Goal: Find specific page/section: Find specific page/section

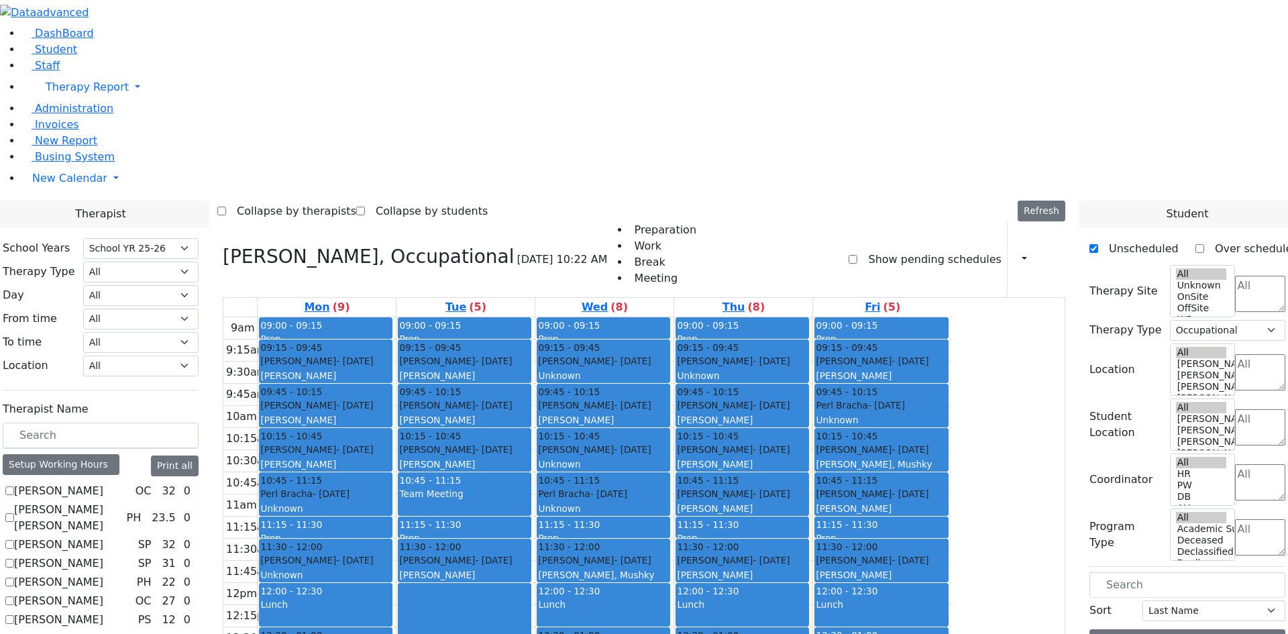
select select "212"
select select "1"
click at [199, 422] on input "text" at bounding box center [101, 434] width 196 height 25
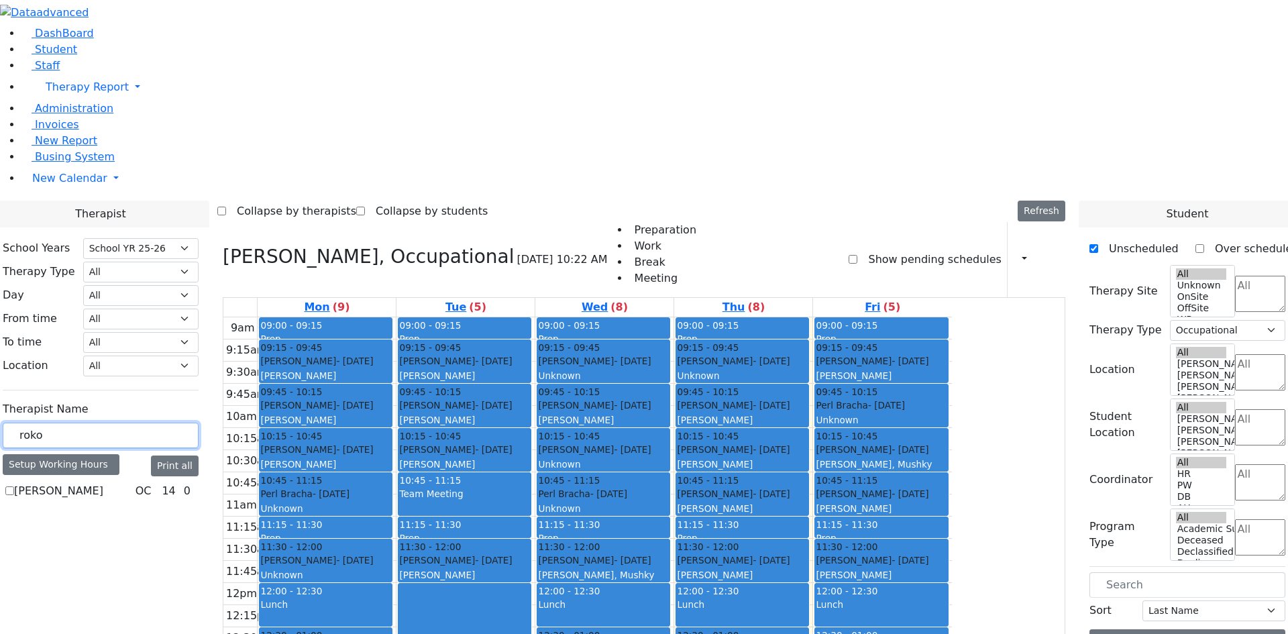
type input "roko"
click at [103, 483] on label "Rokowsky Avigail" at bounding box center [58, 491] width 89 height 16
click at [14, 486] on input "Rokowsky Avigail" at bounding box center [9, 490] width 9 height 9
checkbox input "true"
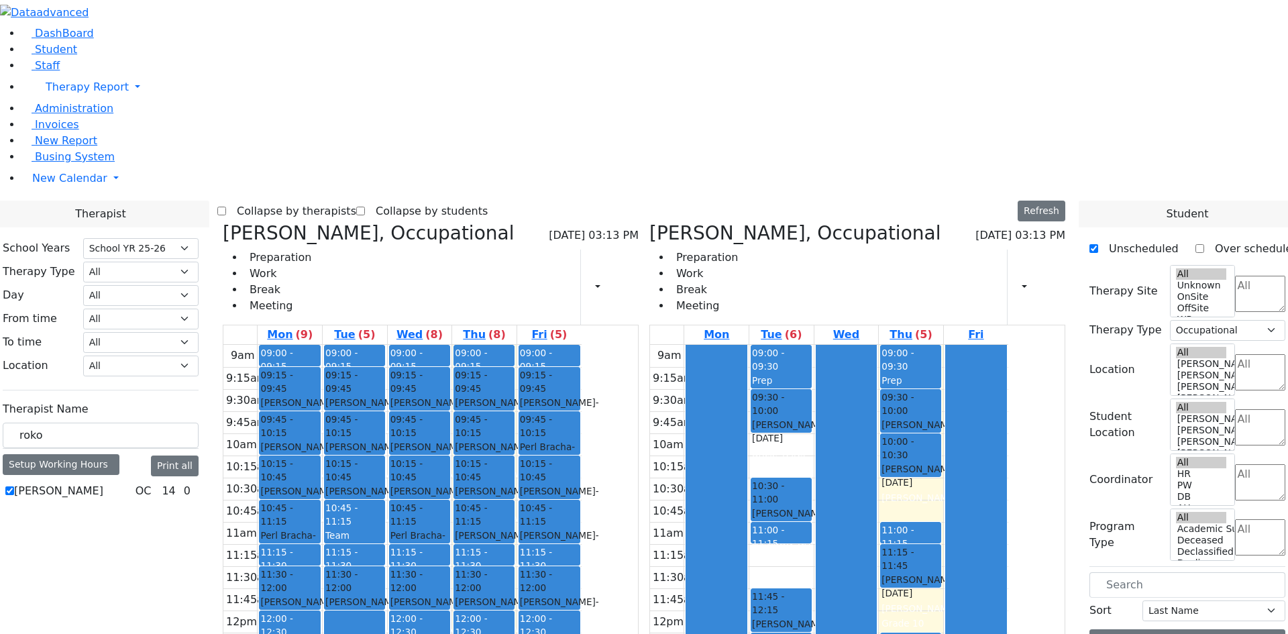
click at [223, 222] on icon at bounding box center [223, 233] width 0 height 22
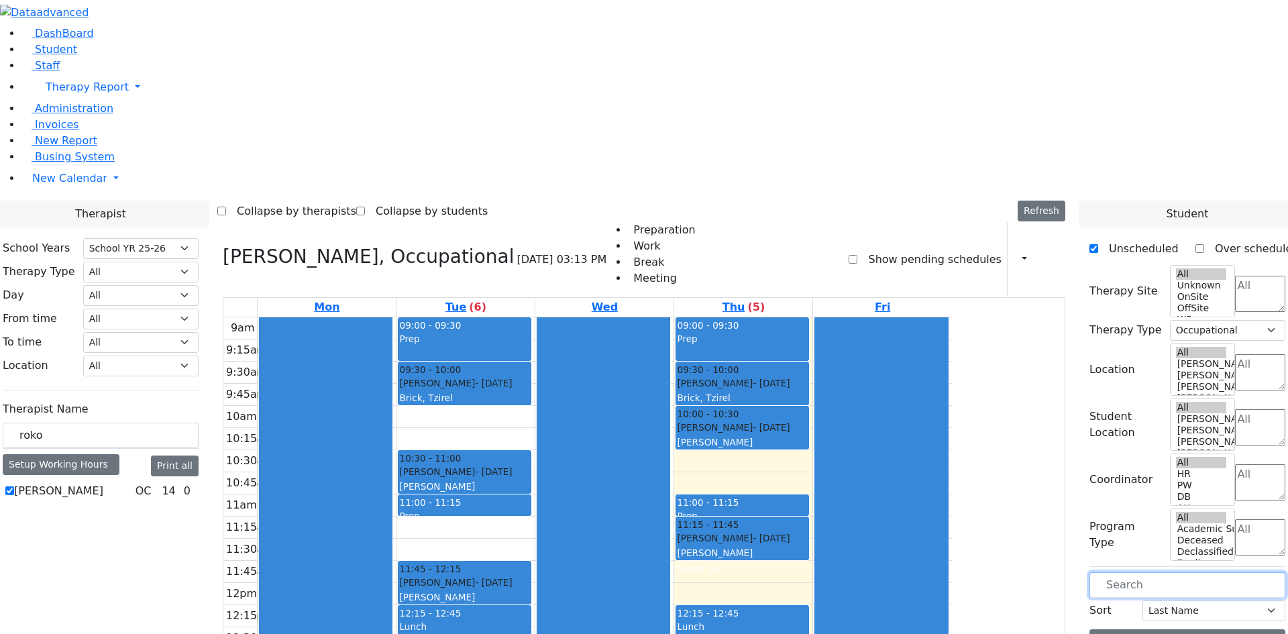
click at [1182, 572] on input "text" at bounding box center [1187, 584] width 196 height 25
type input "tei"
drag, startPoint x: 1168, startPoint y: 432, endPoint x: 1127, endPoint y: 431, distance: 41.6
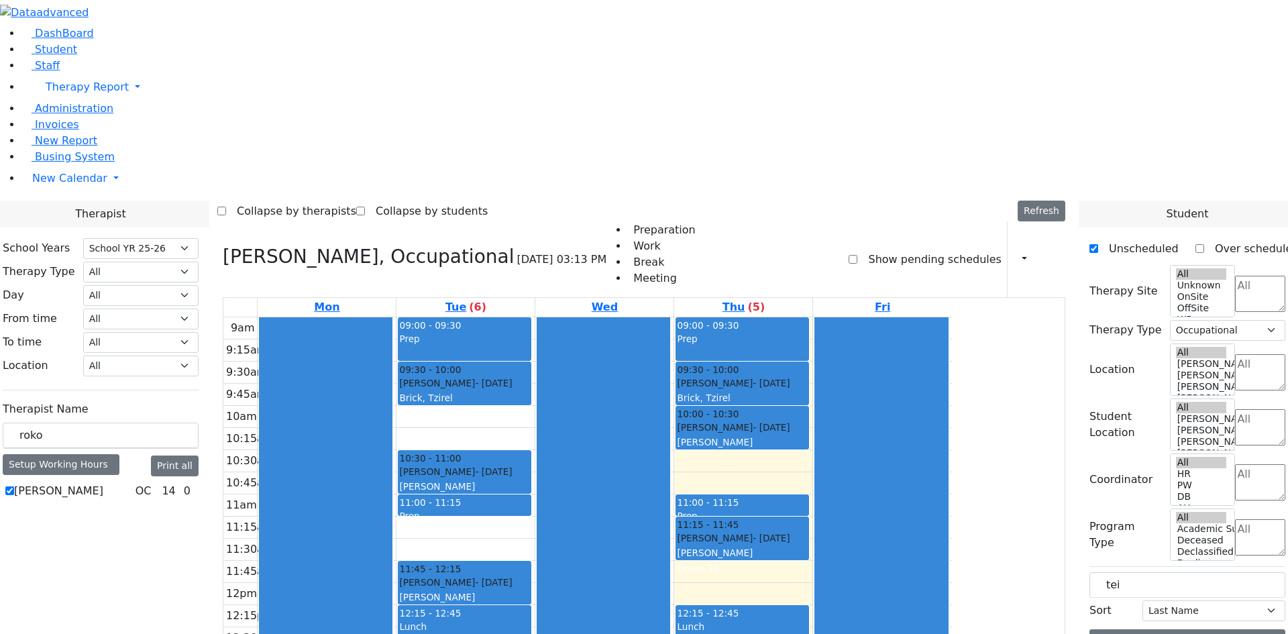
drag, startPoint x: 1231, startPoint y: 402, endPoint x: 1185, endPoint y: 404, distance: 45.7
drag, startPoint x: 211, startPoint y: 233, endPoint x: 152, endPoint y: 237, distance: 59.8
click at [152, 237] on div "School Years Select School YR Summer YR 25 School YR 25-26 Summer YR 25 School …" at bounding box center [100, 369] width 217 height 285
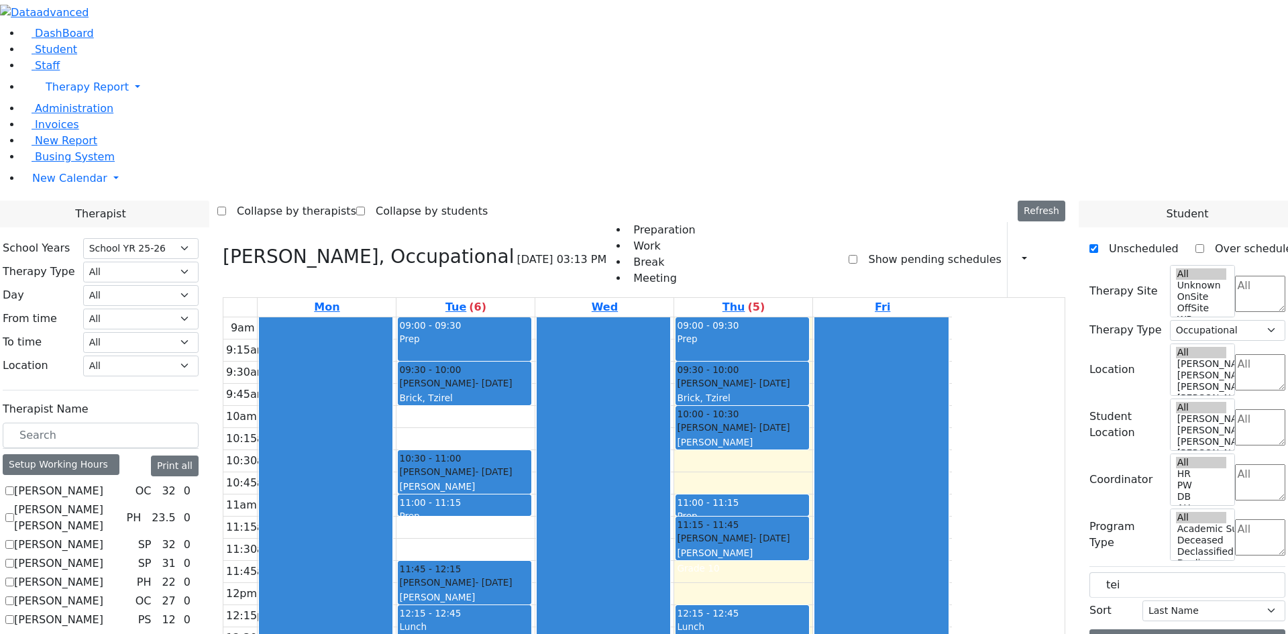
click at [103, 483] on label "Abramczyk ZC" at bounding box center [58, 491] width 89 height 16
click at [14, 486] on input "Abramczyk ZC" at bounding box center [9, 490] width 9 height 9
checkbox input "true"
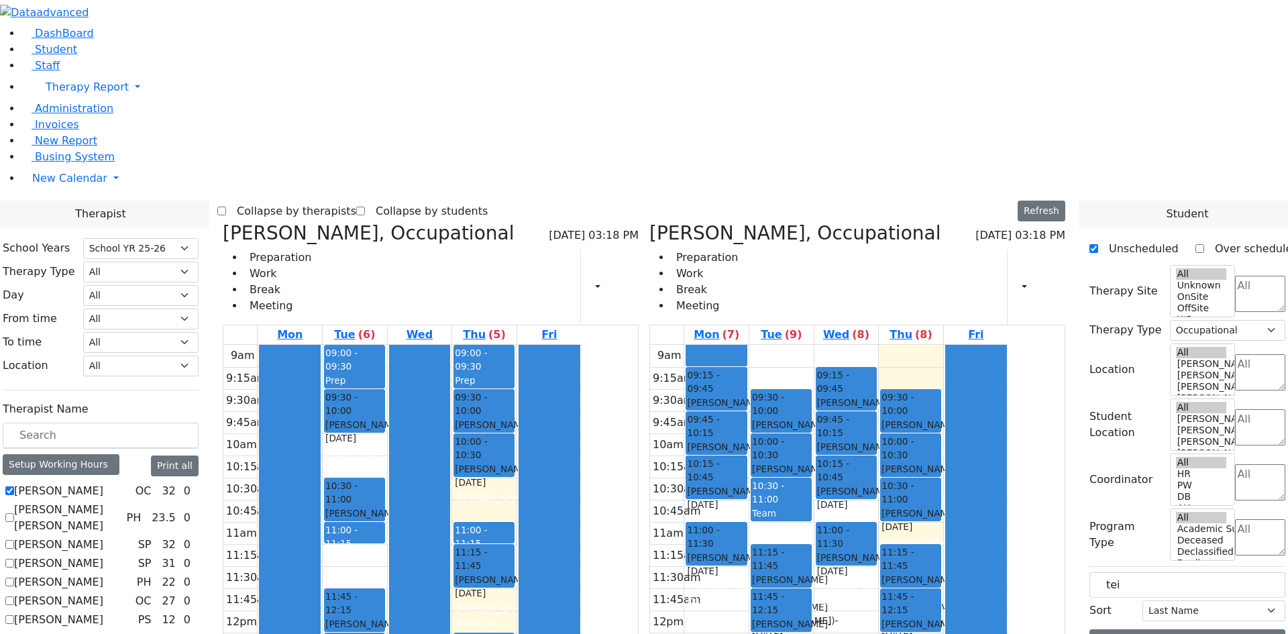
click at [121, 502] on label "Abramsky Sara Chana" at bounding box center [67, 518] width 107 height 32
click at [14, 513] on input "Abramsky Sara Chana" at bounding box center [9, 517] width 9 height 9
checkbox input "true"
select select
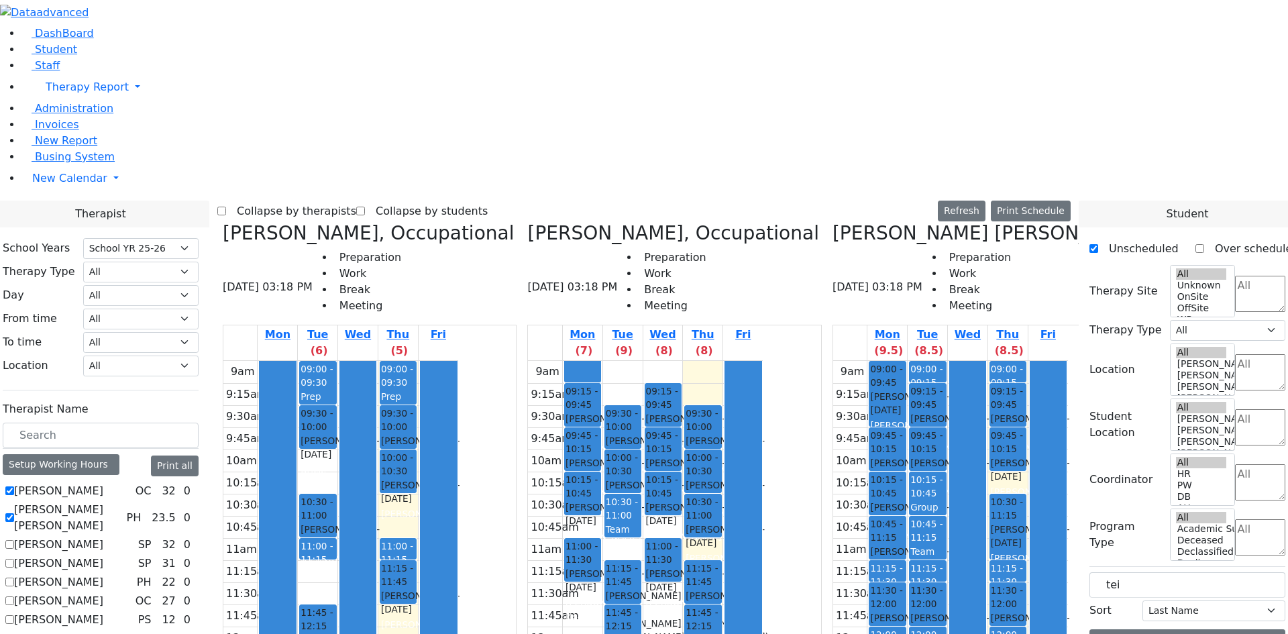
click at [103, 536] on label "Asok Pradeep" at bounding box center [58, 544] width 89 height 16
click at [14, 540] on input "Asok Pradeep" at bounding box center [9, 544] width 9 height 9
checkbox input "true"
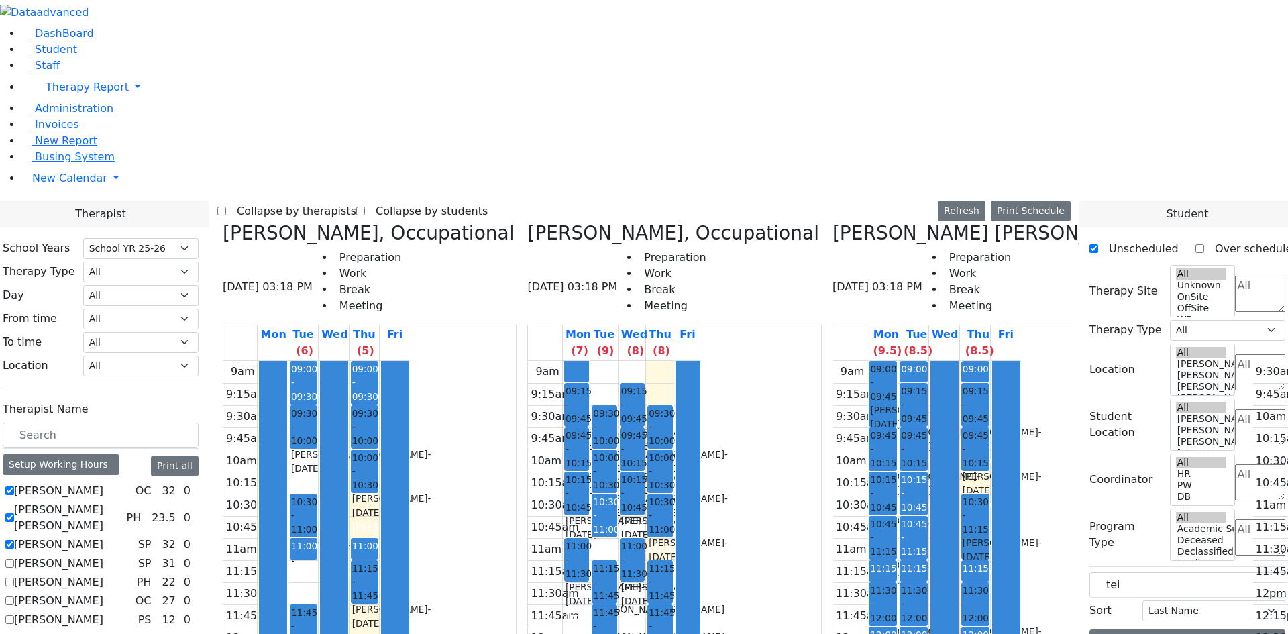
click at [103, 555] on label "Auslander Susanne" at bounding box center [58, 563] width 89 height 16
click at [14, 559] on input "Auslander Susanne" at bounding box center [9, 563] width 9 height 9
checkbox input "true"
click at [101, 8] on use "button" at bounding box center [101, 8] width 0 height 0
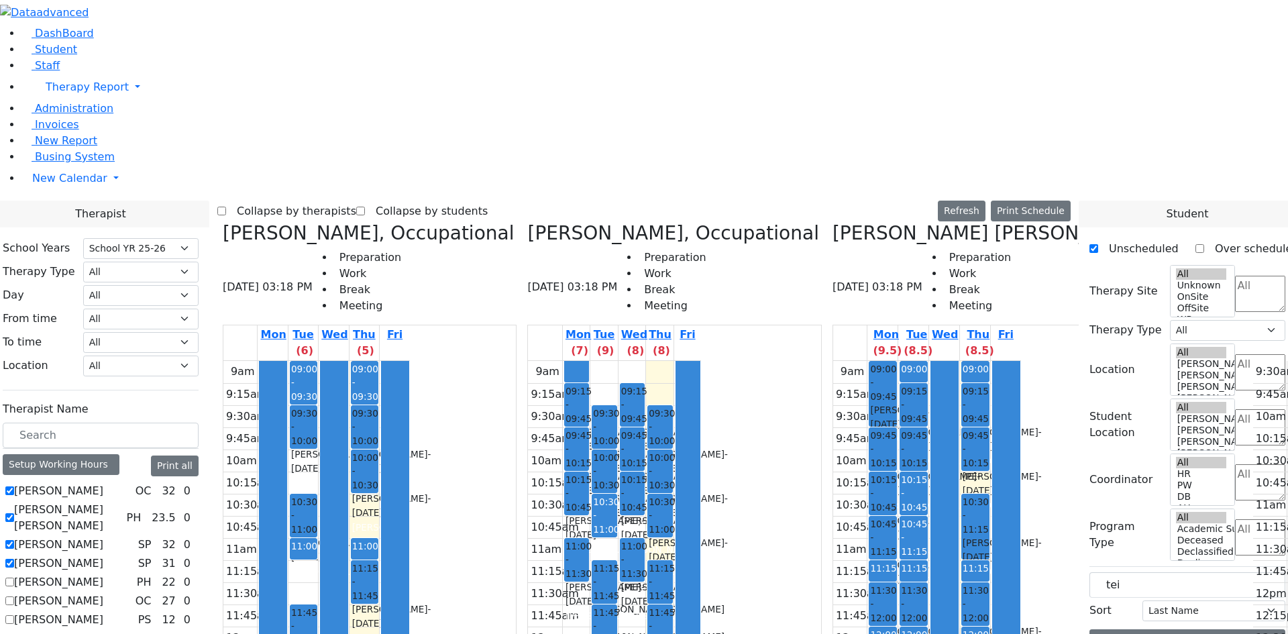
click at [103, 574] on label "Baum-Kupfer Debora" at bounding box center [58, 582] width 89 height 16
click at [14, 577] on input "Baum-Kupfer Debora" at bounding box center [9, 581] width 9 height 9
checkbox input "true"
click at [320, 201] on label "Collapse by therapists" at bounding box center [291, 211] width 130 height 21
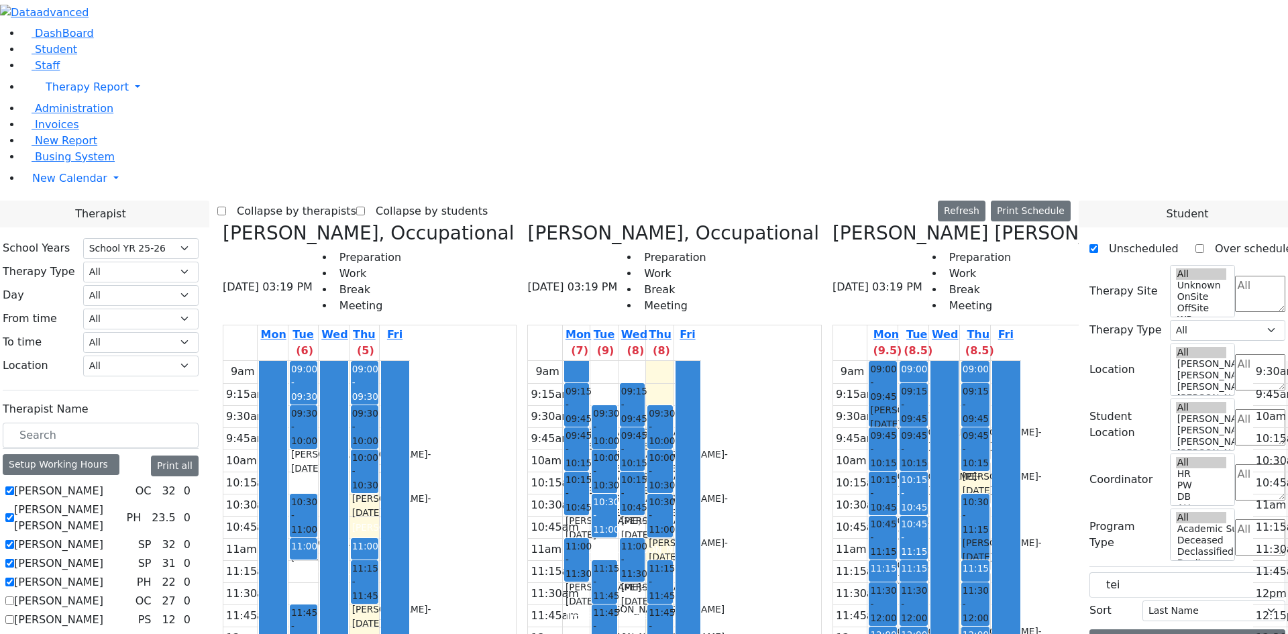
click at [226, 207] on input "Collapse by therapists" at bounding box center [221, 211] width 9 height 9
checkbox input "true"
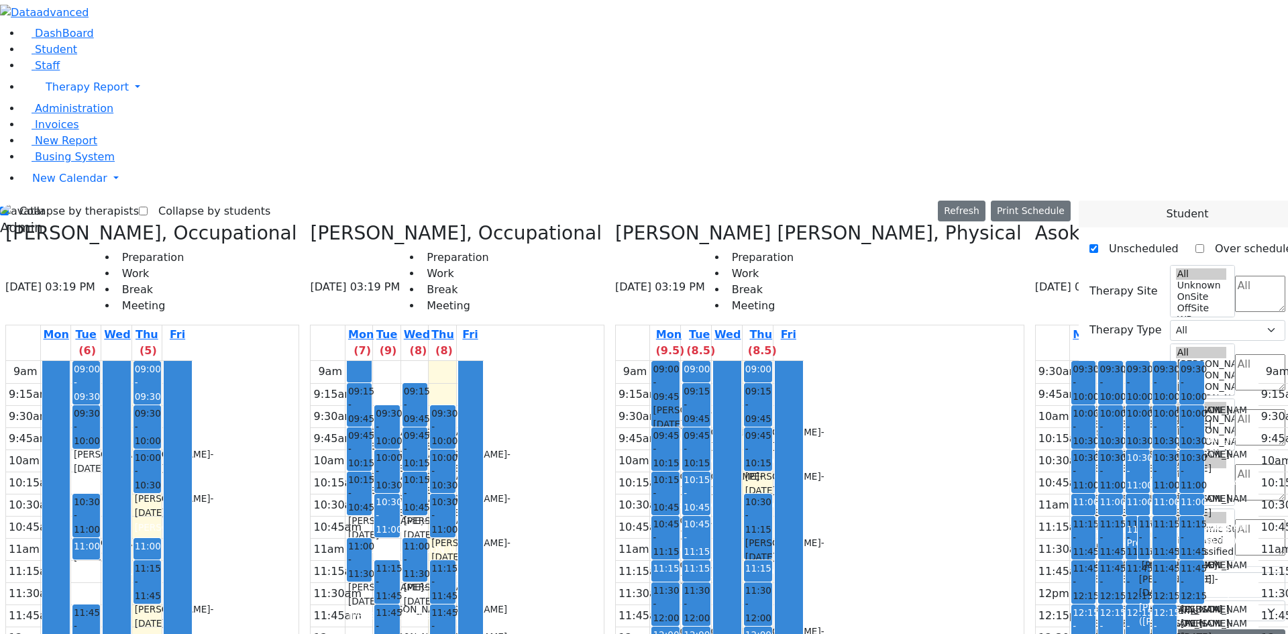
scroll to position [0, 119]
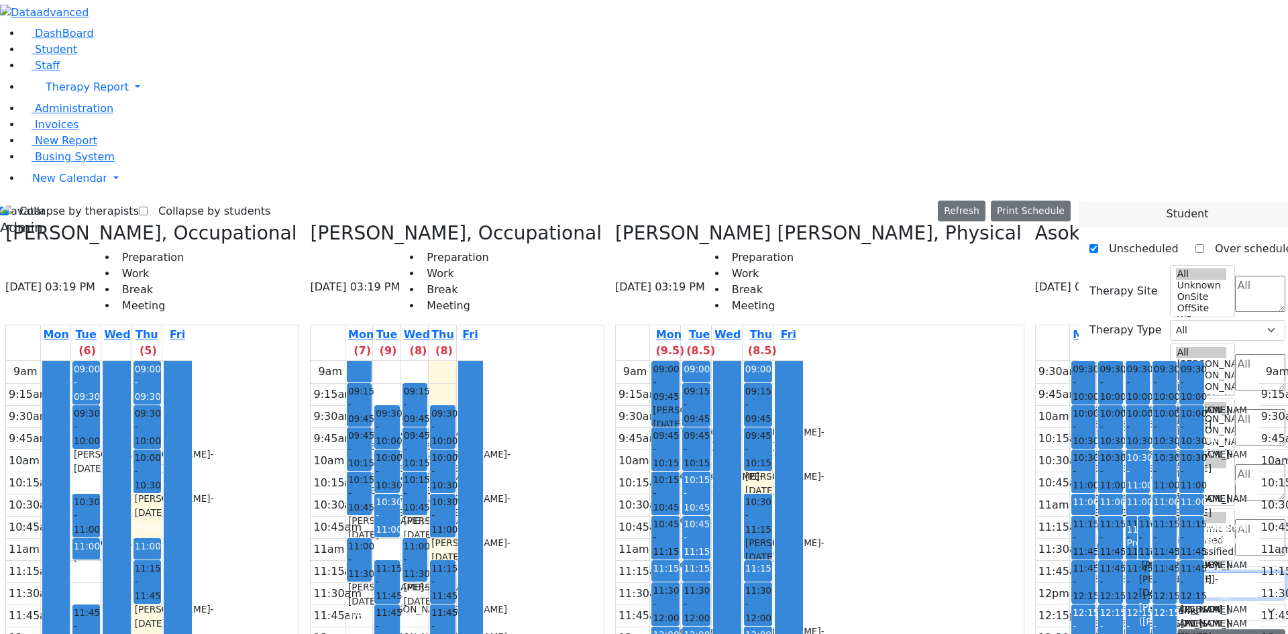
drag, startPoint x: 1134, startPoint y: 229, endPoint x: 1043, endPoint y: 225, distance: 90.6
click at [1043, 225] on div "Therapist School Years Select School YR Summer YR 25 School YR 25-26 Summer YR …" at bounding box center [644, 541] width 1304 height 681
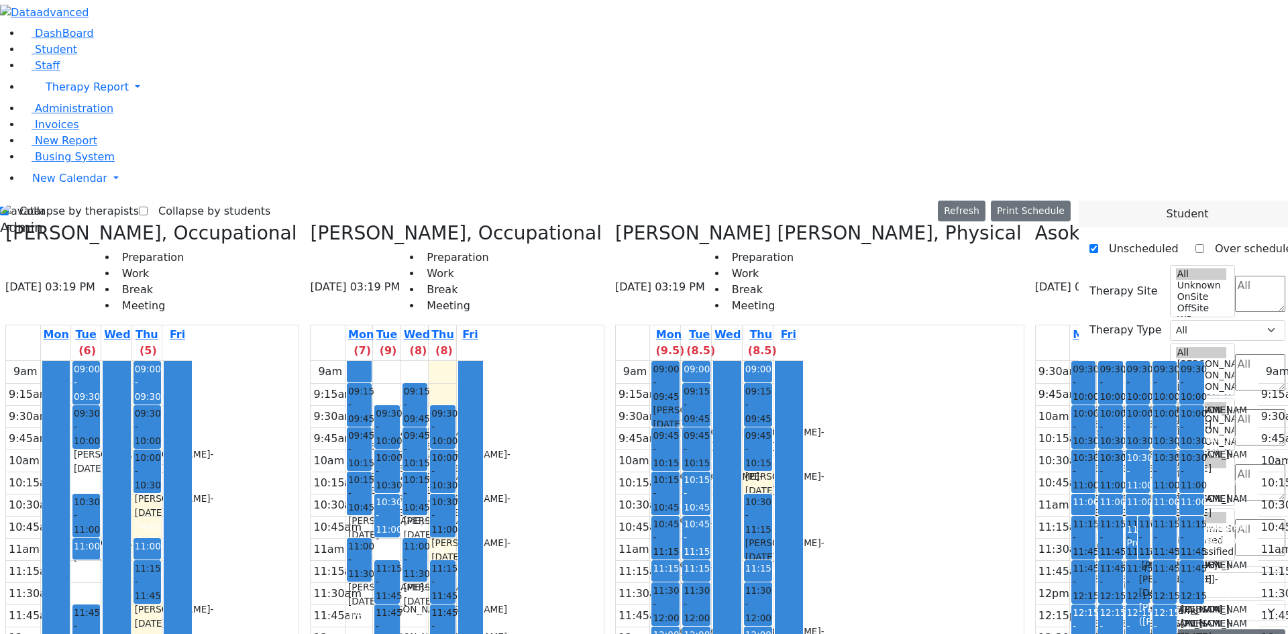
drag, startPoint x: 1253, startPoint y: 439, endPoint x: 1207, endPoint y: 441, distance: 45.6
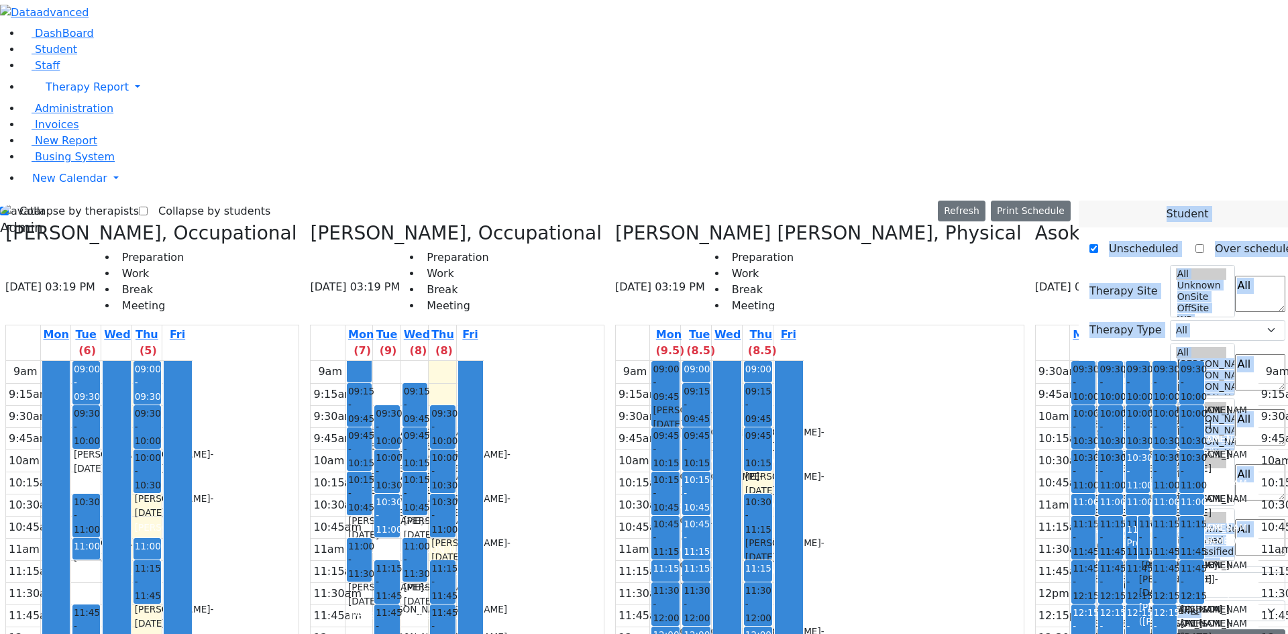
drag, startPoint x: 1207, startPoint y: 441, endPoint x: 963, endPoint y: 545, distance: 265.3
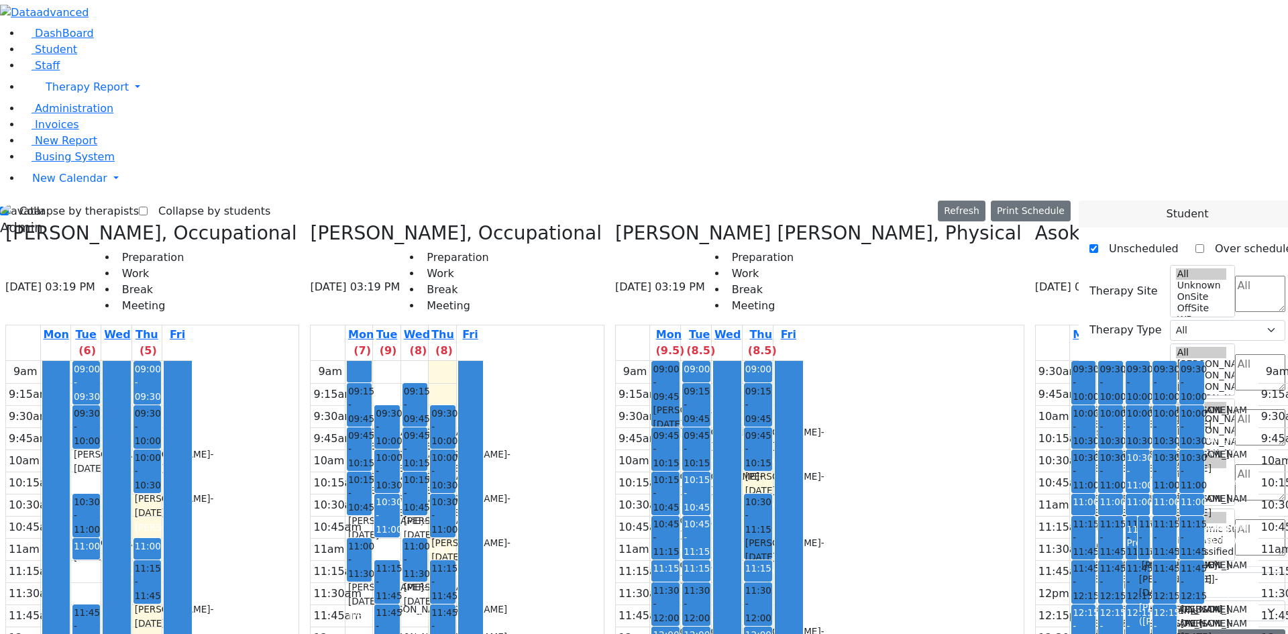
drag, startPoint x: 1204, startPoint y: 361, endPoint x: 962, endPoint y: 538, distance: 300.5
drag, startPoint x: 1152, startPoint y: 363, endPoint x: 1119, endPoint y: 381, distance: 37.8
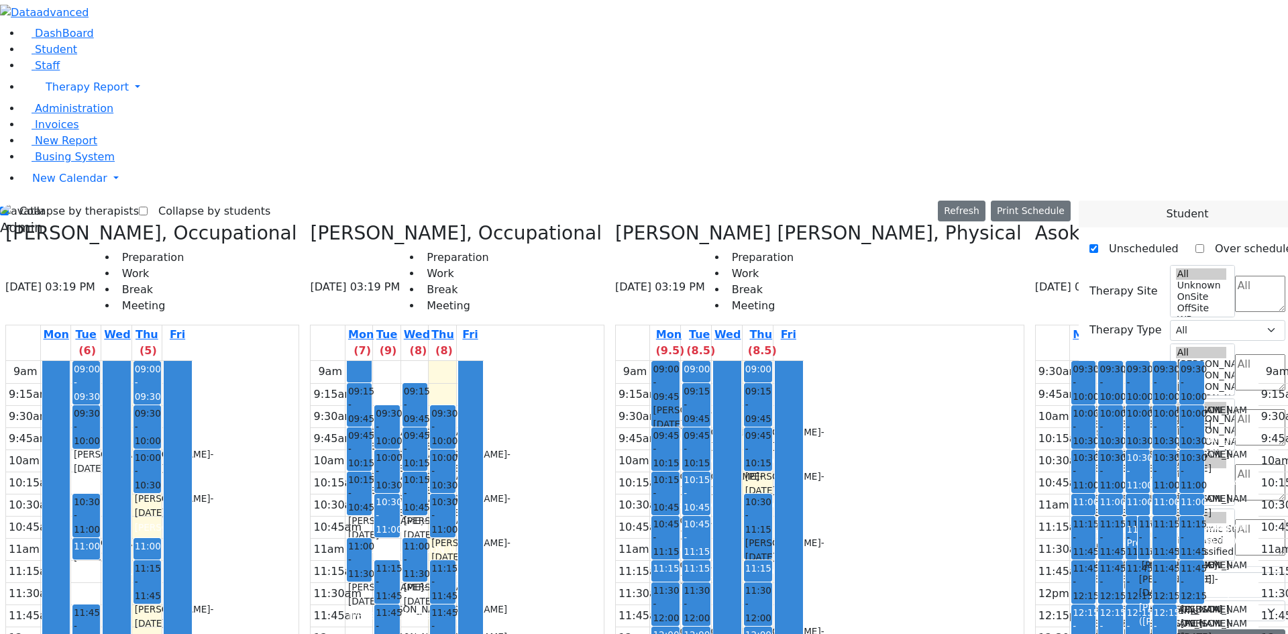
drag, startPoint x: 1198, startPoint y: 361, endPoint x: 1155, endPoint y: 374, distance: 45.0
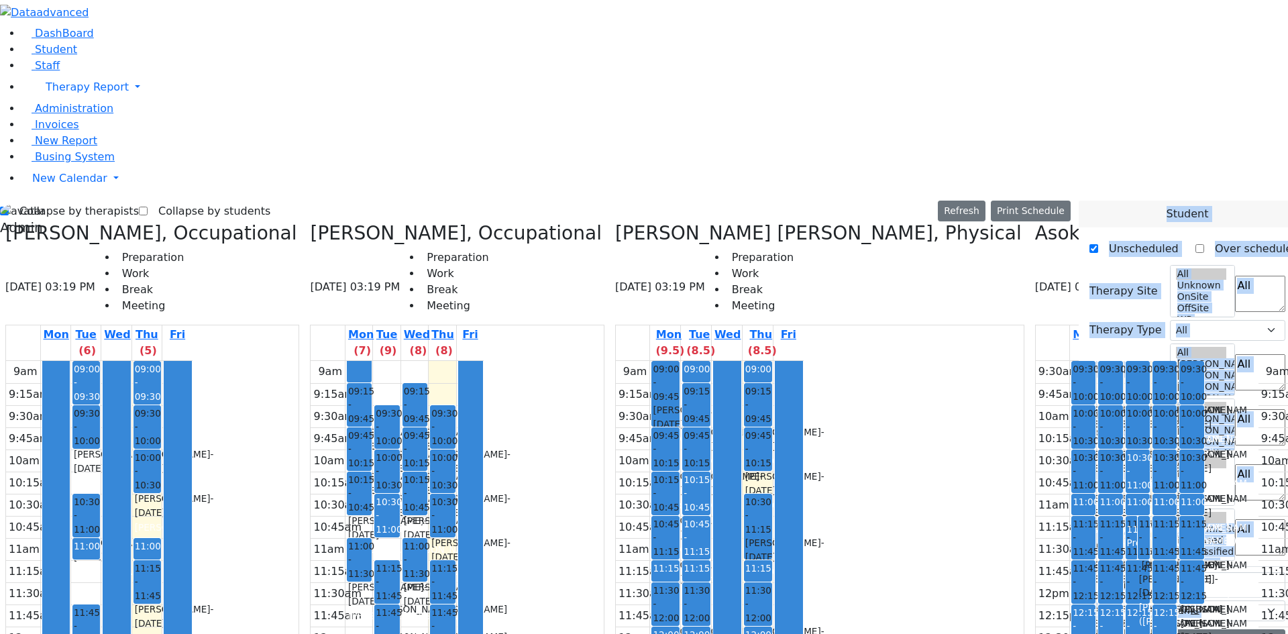
drag, startPoint x: 1266, startPoint y: 361, endPoint x: 1044, endPoint y: 471, distance: 248.0
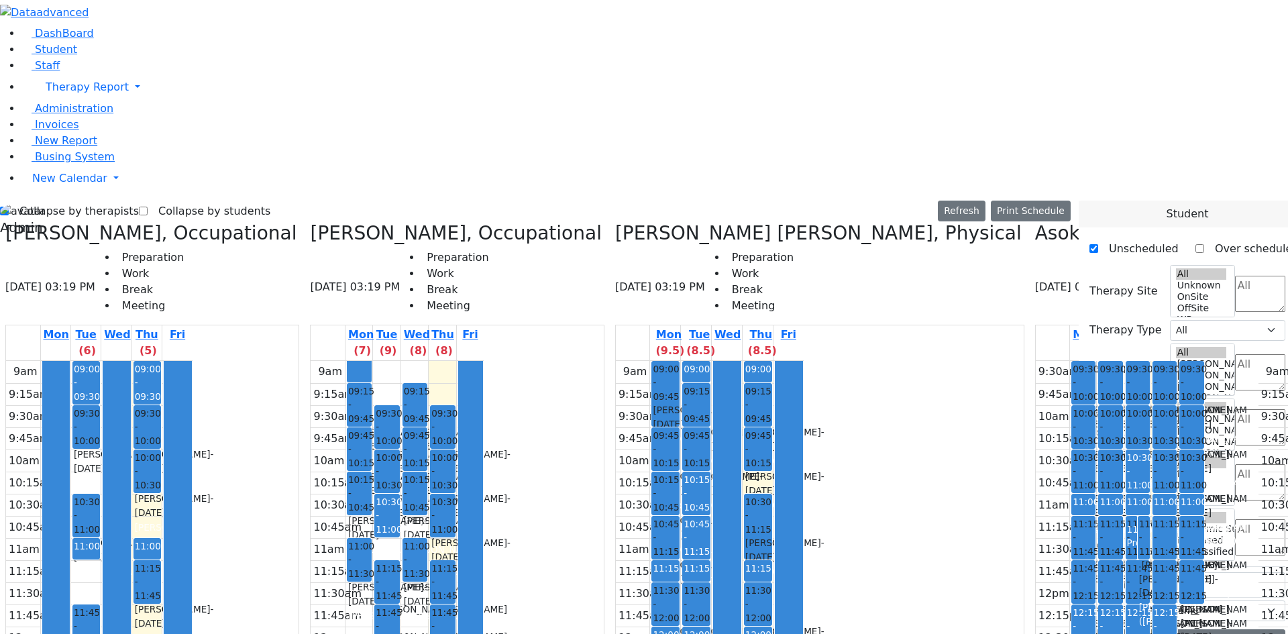
drag, startPoint x: 1142, startPoint y: 363, endPoint x: 1111, endPoint y: 381, distance: 36.0
drag, startPoint x: 1160, startPoint y: 365, endPoint x: 1104, endPoint y: 368, distance: 56.4
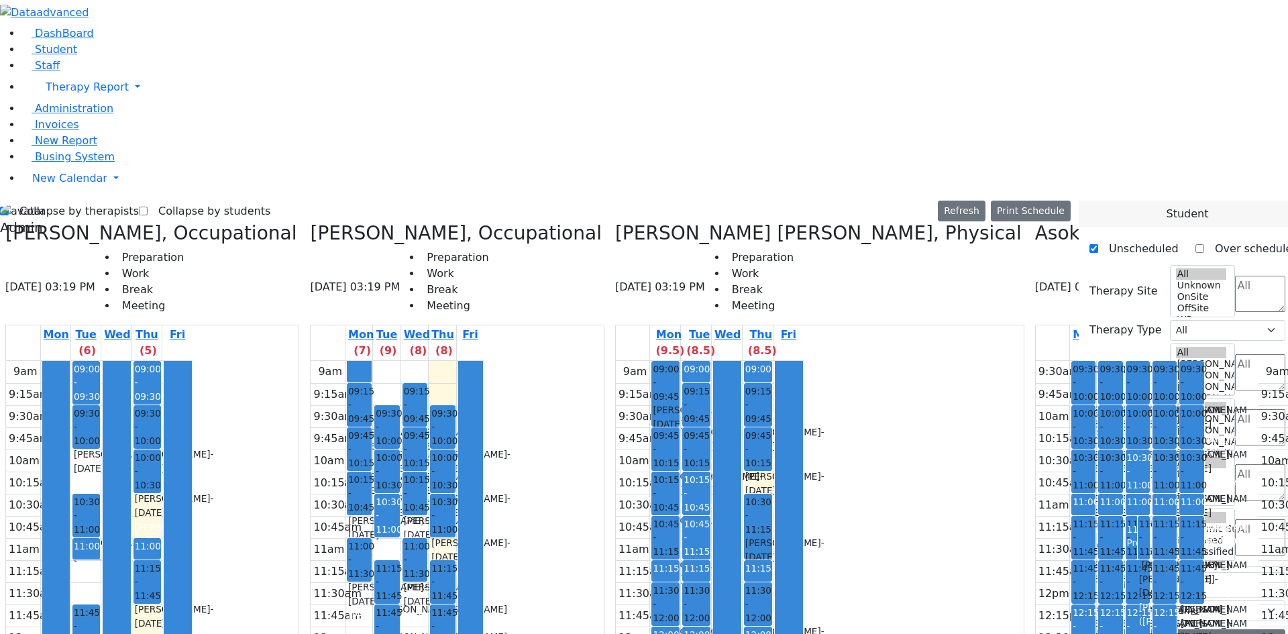
drag, startPoint x: 1198, startPoint y: 369, endPoint x: 956, endPoint y: 543, distance: 298.5
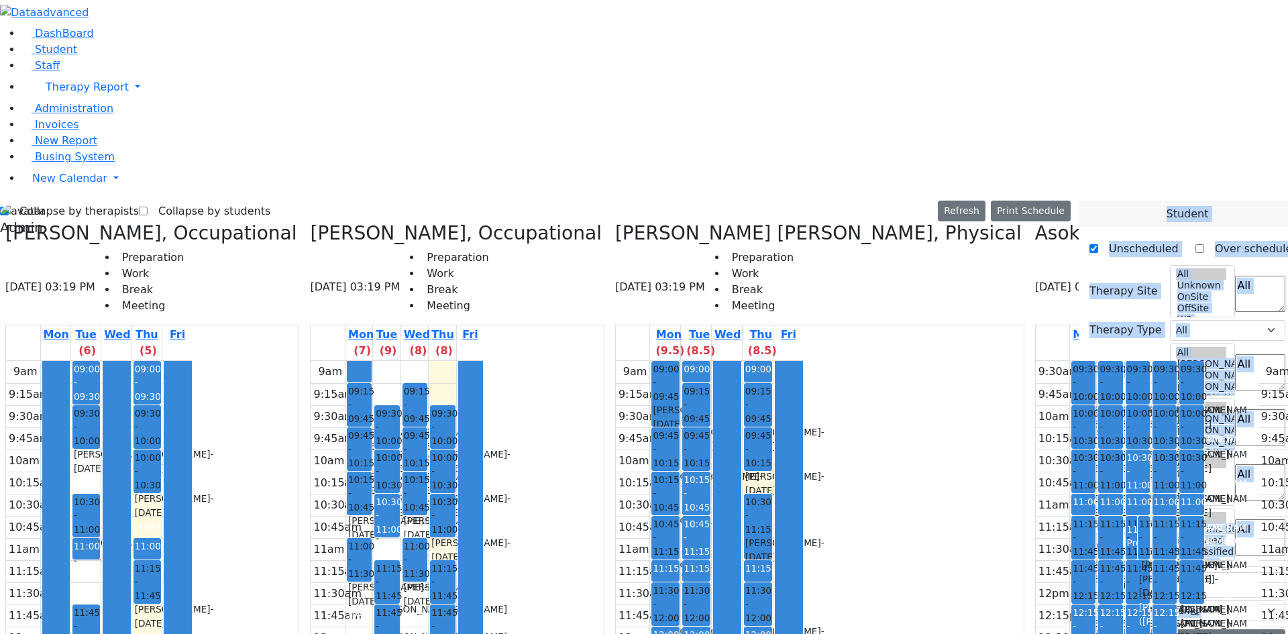
drag, startPoint x: 1146, startPoint y: 327, endPoint x: 1026, endPoint y: 356, distance: 123.5
drag, startPoint x: 1115, startPoint y: 356, endPoint x: 1075, endPoint y: 362, distance: 40.0
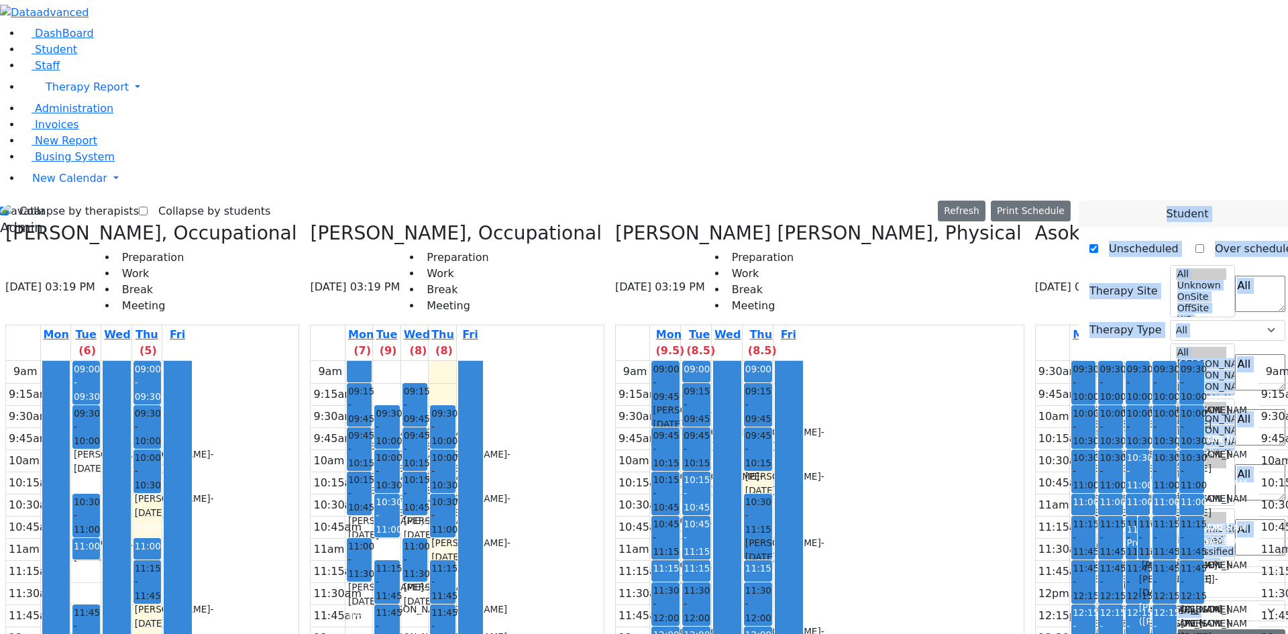
drag, startPoint x: 1129, startPoint y: 465, endPoint x: 1045, endPoint y: 467, distance: 83.9
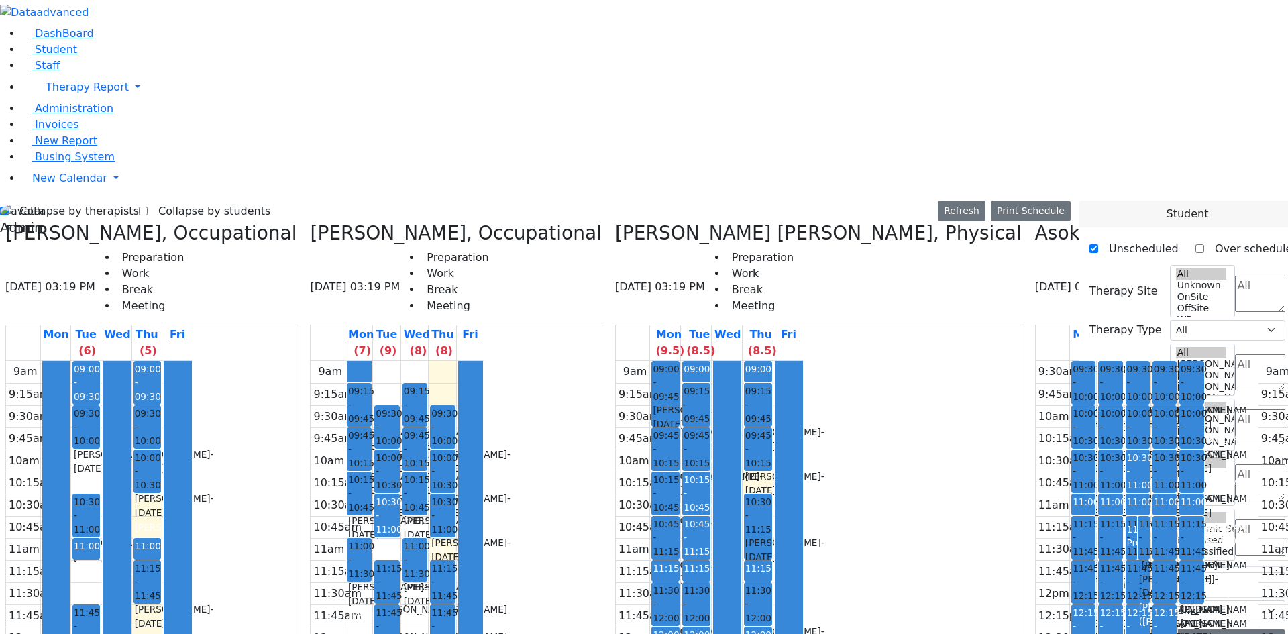
click at [310, 361] on tr "09:15 - 09:45 Raab Roizy - 12/23/2015 Wajsfeld, Sarah A-1 09:45 - 10:15 Herskov…" at bounding box center [396, 626] width 173 height 531
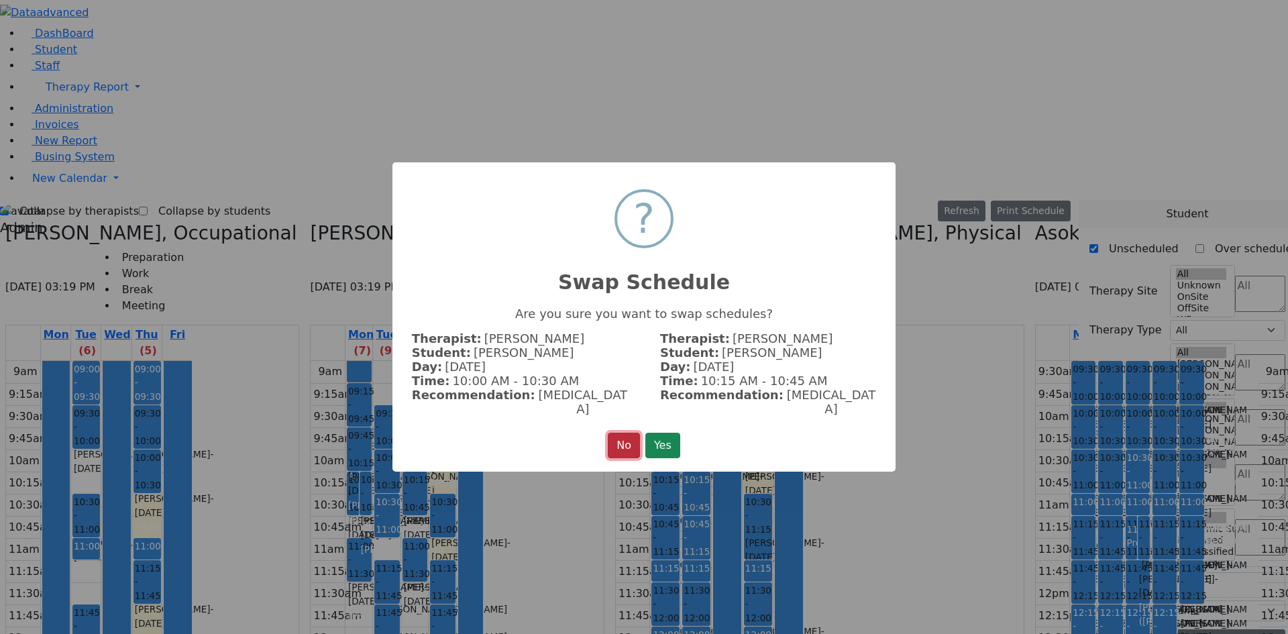
click at [610, 441] on button "No" at bounding box center [624, 445] width 32 height 25
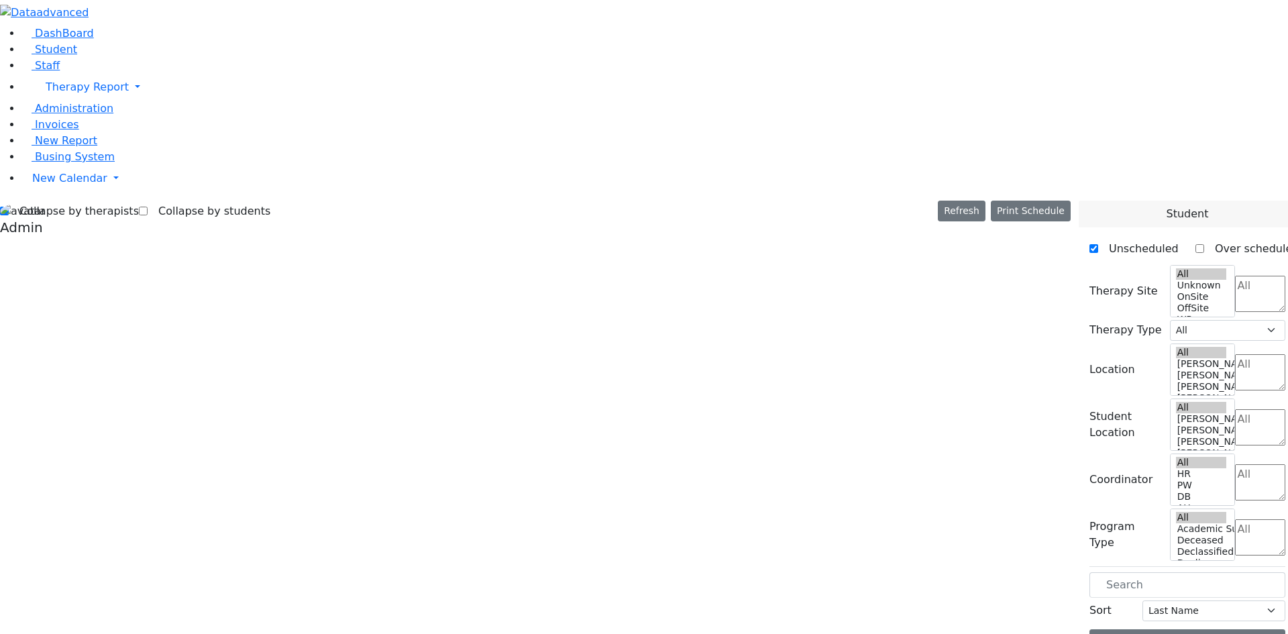
scroll to position [0, 0]
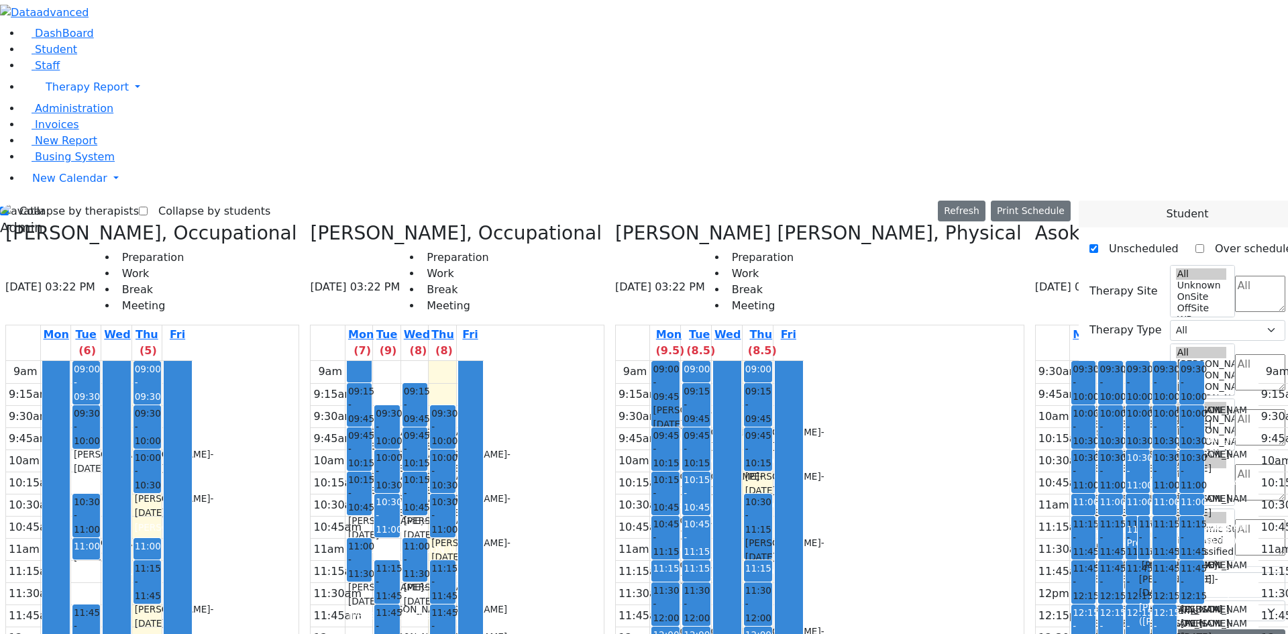
click at [62, 201] on label "Collapse by therapists" at bounding box center [74, 211] width 130 height 21
click at [9, 207] on input "Collapse by therapists" at bounding box center [4, 211] width 9 height 9
checkbox input "false"
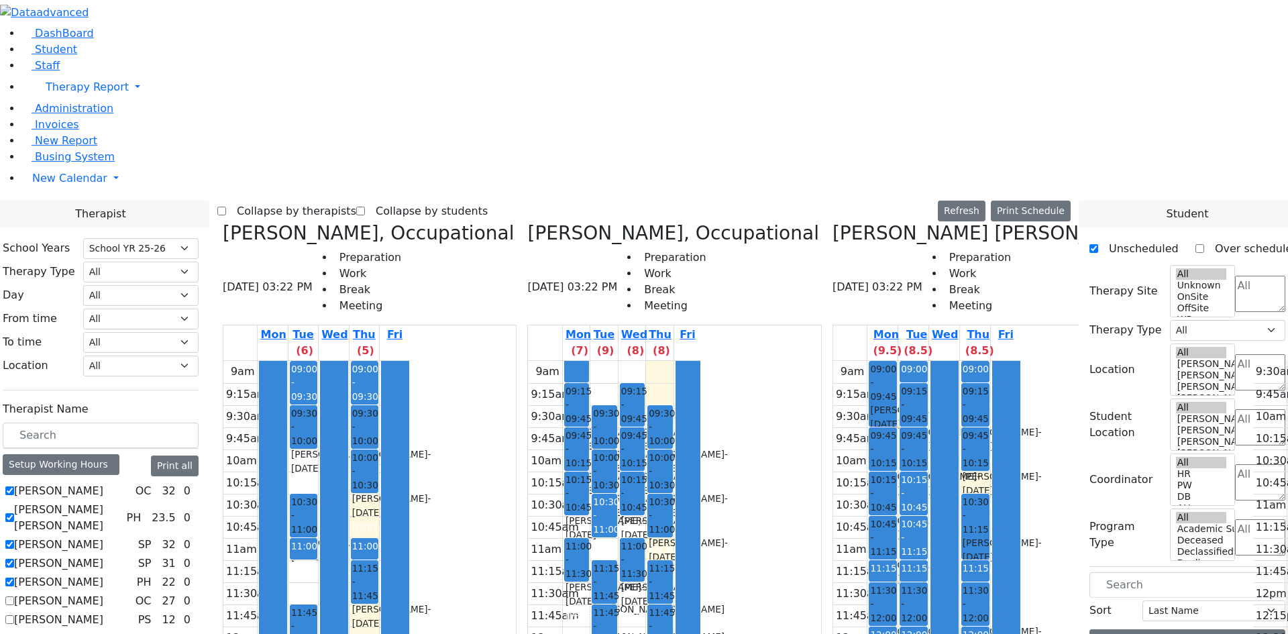
click at [103, 574] on label "Baum-Kupfer Debora" at bounding box center [58, 582] width 89 height 16
click at [14, 577] on input "Baum-Kupfer Debora" at bounding box center [9, 581] width 9 height 9
checkbox input "false"
click at [103, 555] on label "Auslander Susanne" at bounding box center [58, 563] width 89 height 16
click at [14, 559] on input "Auslander Susanne" at bounding box center [9, 563] width 9 height 9
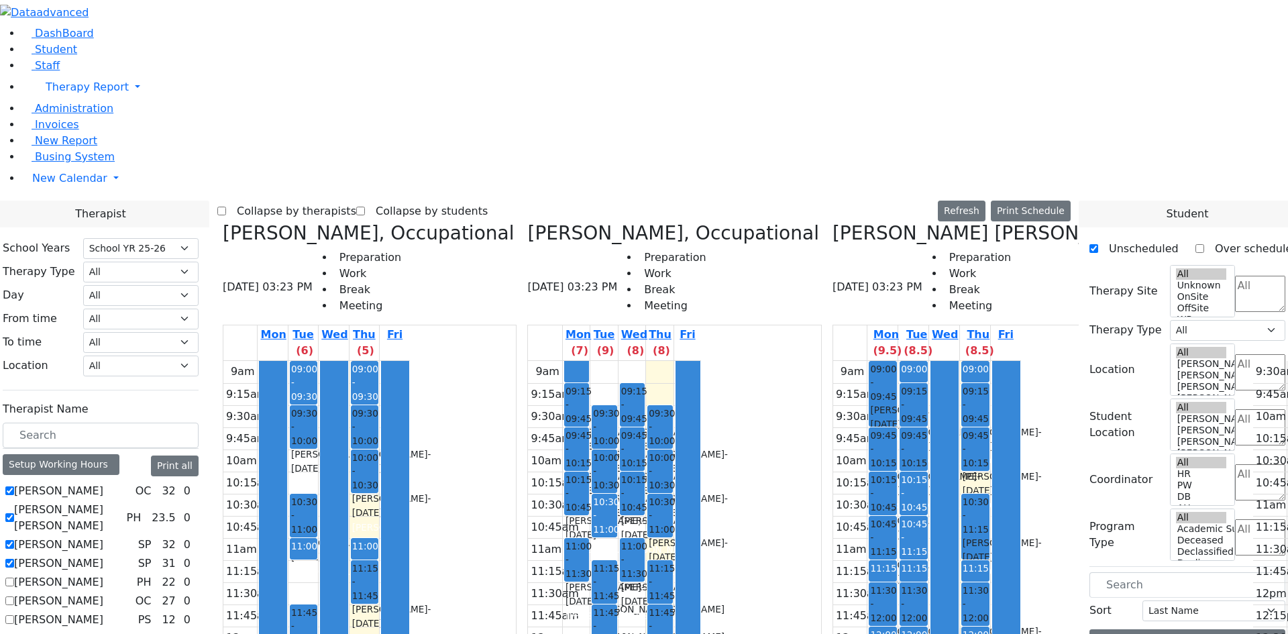
checkbox input "false"
click at [103, 536] on label "Asok Pradeep" at bounding box center [58, 544] width 89 height 16
click at [14, 540] on input "Asok Pradeep" at bounding box center [9, 544] width 9 height 9
checkbox input "false"
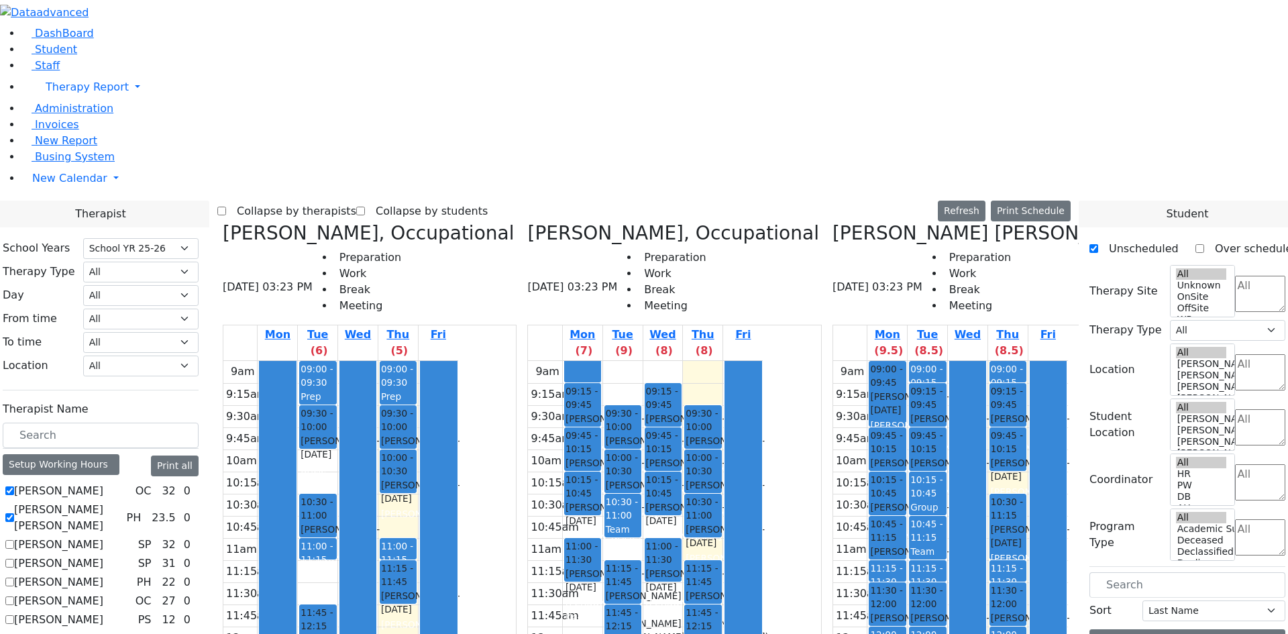
click at [121, 502] on label "Abramsky Sara Chana" at bounding box center [67, 518] width 107 height 32
click at [14, 513] on input "Abramsky Sara Chana" at bounding box center [9, 517] width 9 height 9
checkbox input "false"
select select "1"
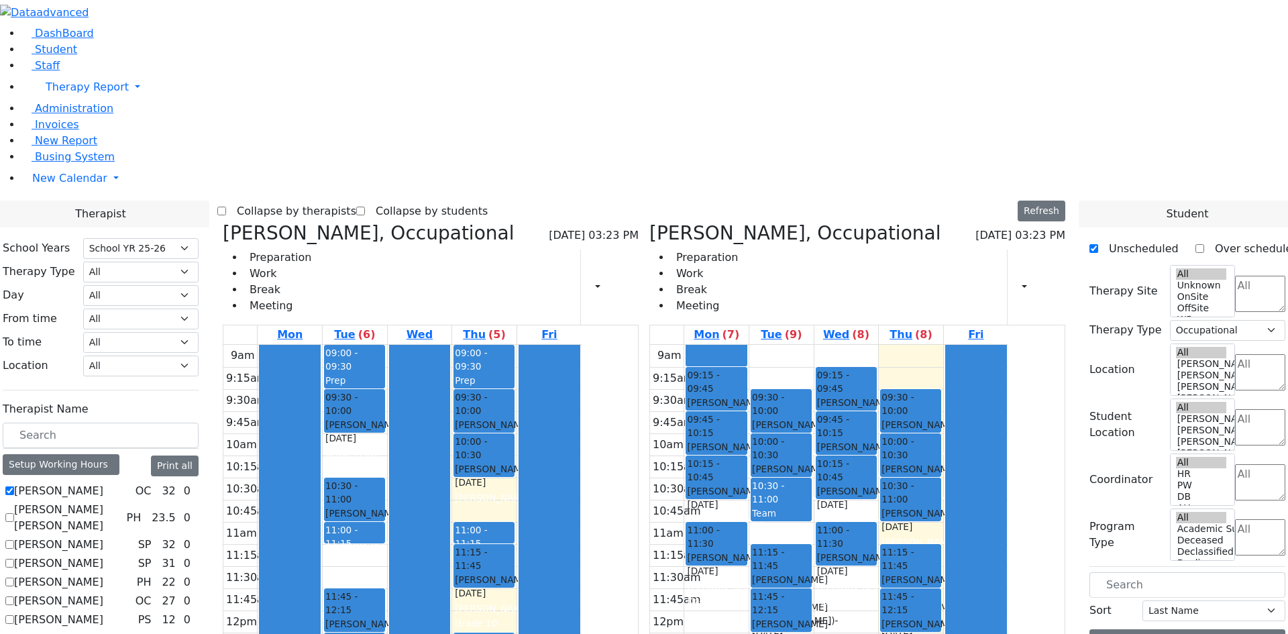
click at [1111, 238] on label "Unscheduled" at bounding box center [1138, 248] width 80 height 21
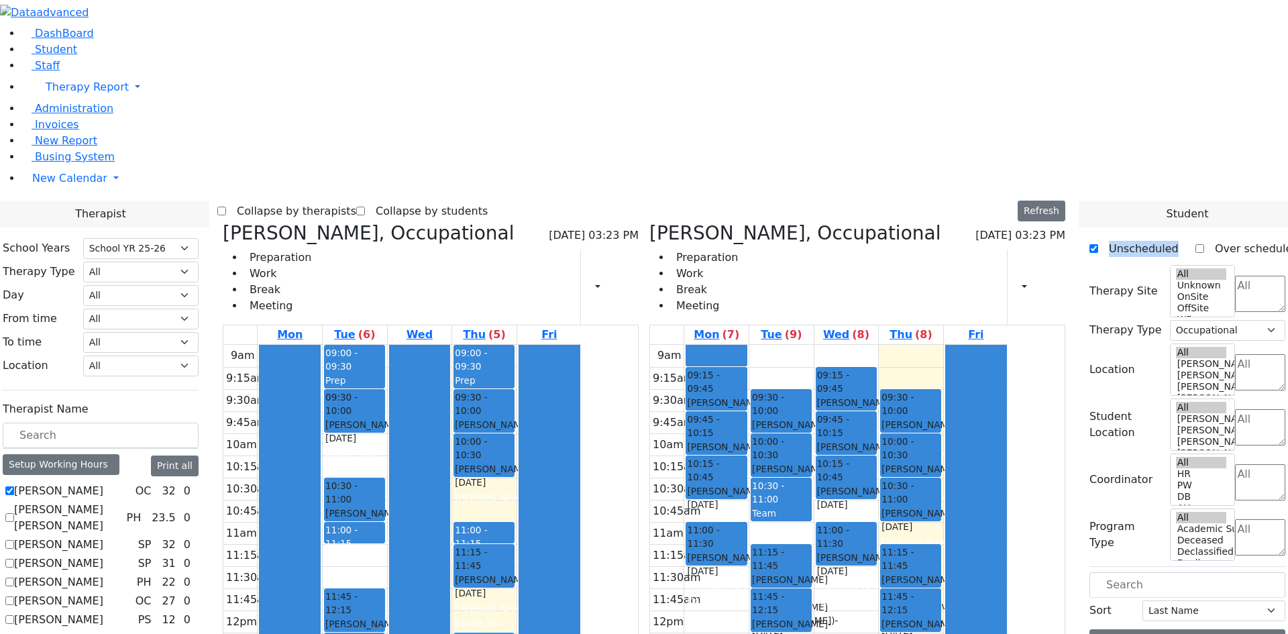
click at [1098, 244] on input "Unscheduled" at bounding box center [1093, 248] width 9 height 9
checkbox input "false"
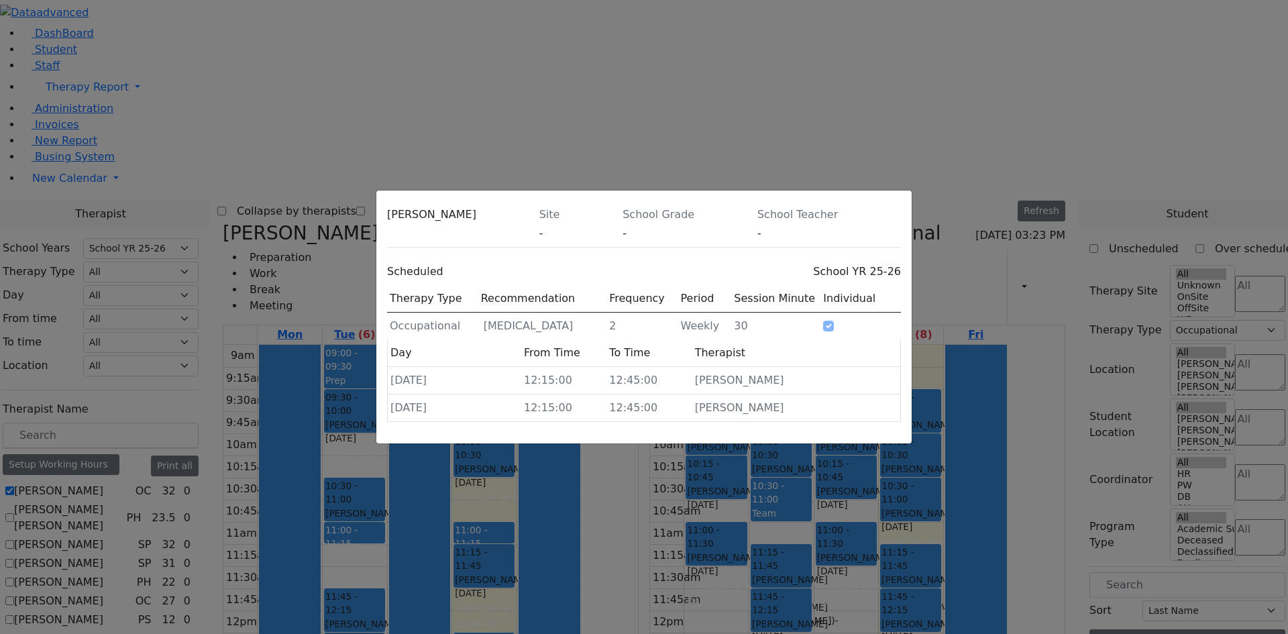
click at [900, 190] on div "Mordechie Aker Site - School Grade - School Teacher - Scheduled School YR 25-26…" at bounding box center [643, 316] width 535 height 253
click at [901, 218] on icon at bounding box center [901, 218] width 0 height 0
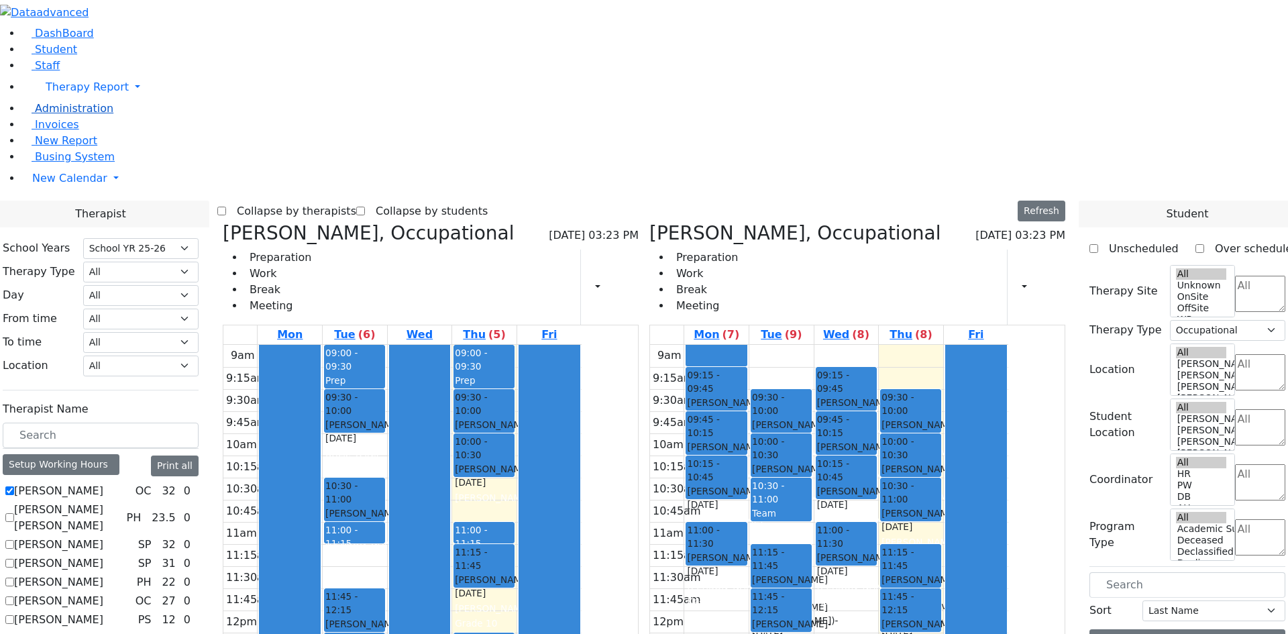
click at [53, 115] on span "Administration" at bounding box center [74, 108] width 78 height 13
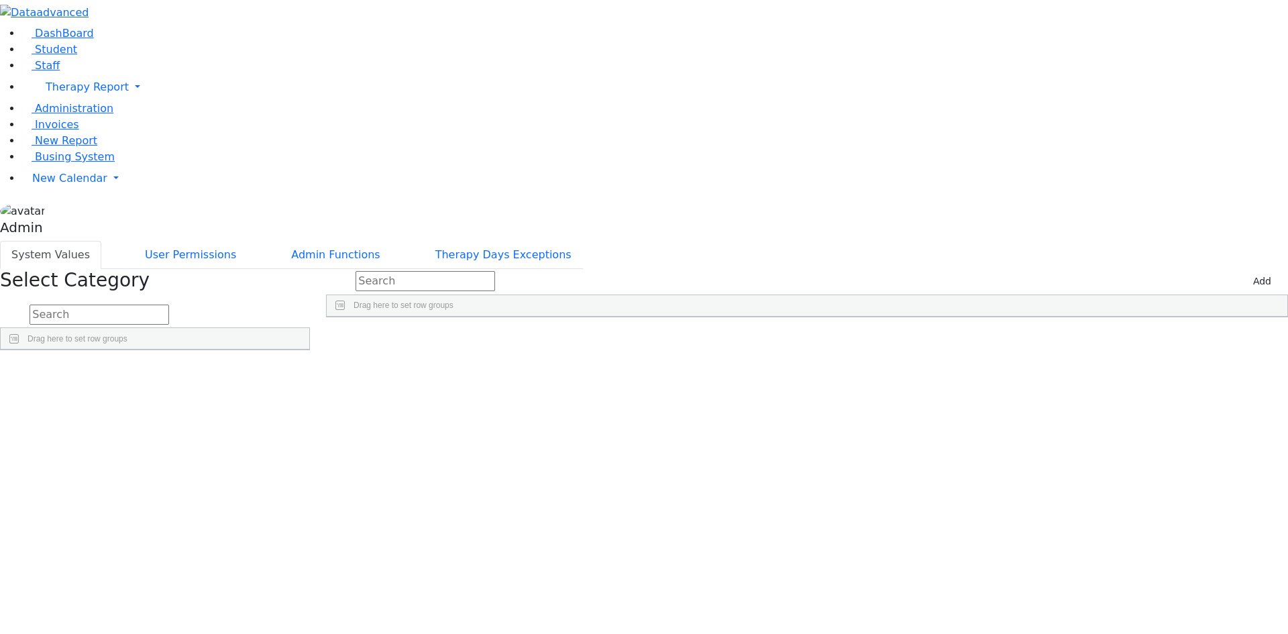
click at [169, 304] on input "text" at bounding box center [99, 314] width 139 height 20
type input "lab"
click at [300, 394] on link "Detail" at bounding box center [282, 404] width 36 height 21
click at [54, 56] on link "Student" at bounding box center [49, 49] width 56 height 13
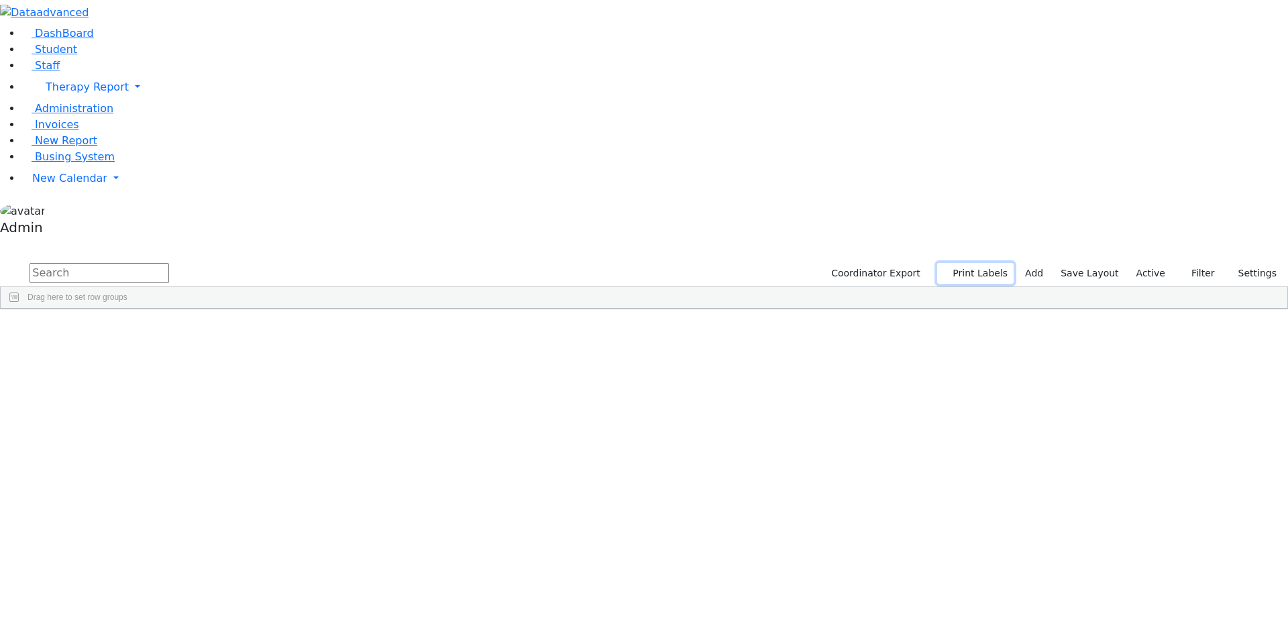
click at [984, 263] on button "Print Labels" at bounding box center [975, 273] width 76 height 21
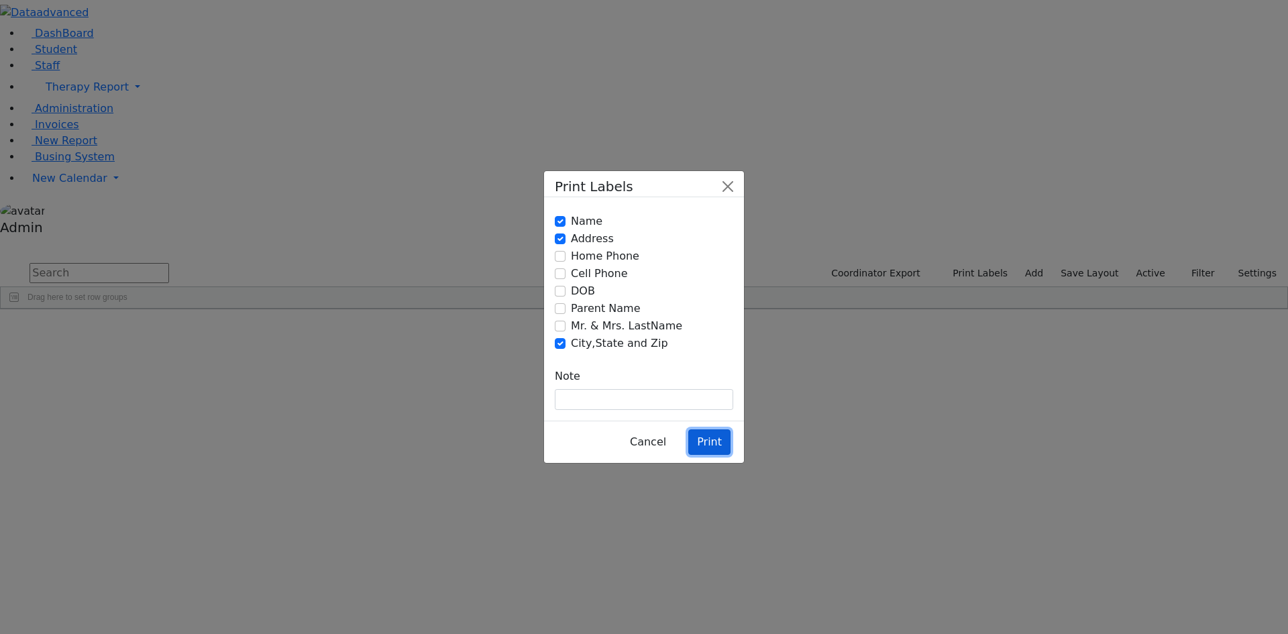
click at [706, 429] on button "Print" at bounding box center [709, 441] width 42 height 25
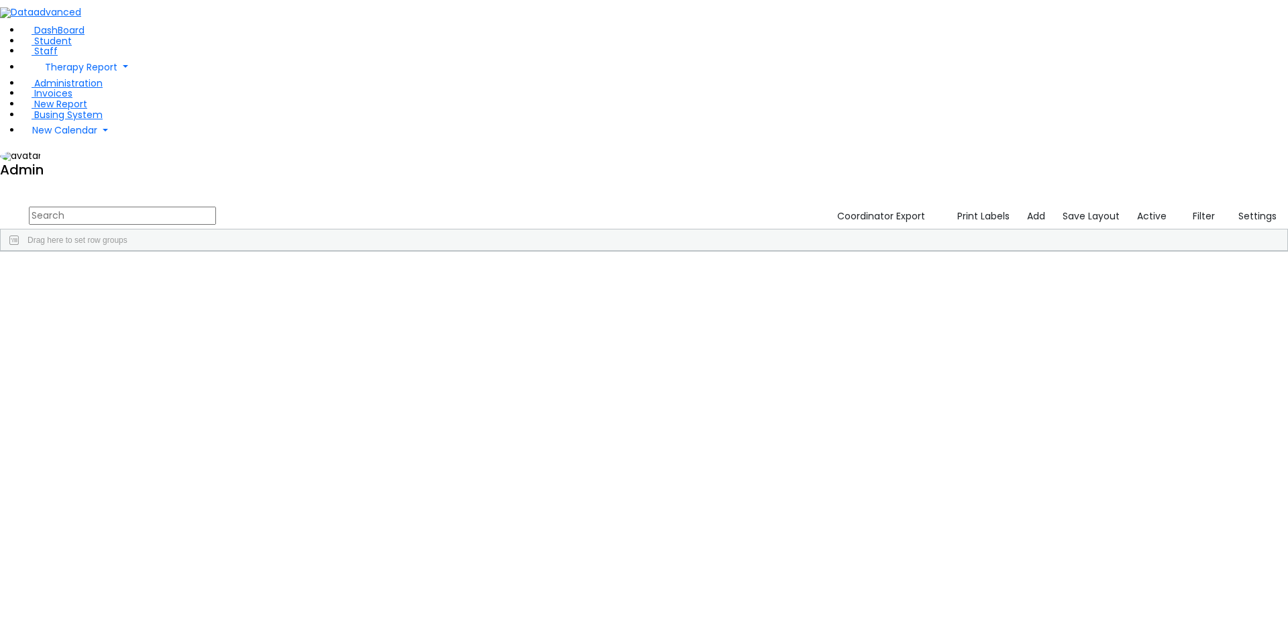
click at [74, 99] on li "Invoices" at bounding box center [654, 94] width 1266 height 11
click at [76, 90] on span "Administration" at bounding box center [68, 82] width 68 height 13
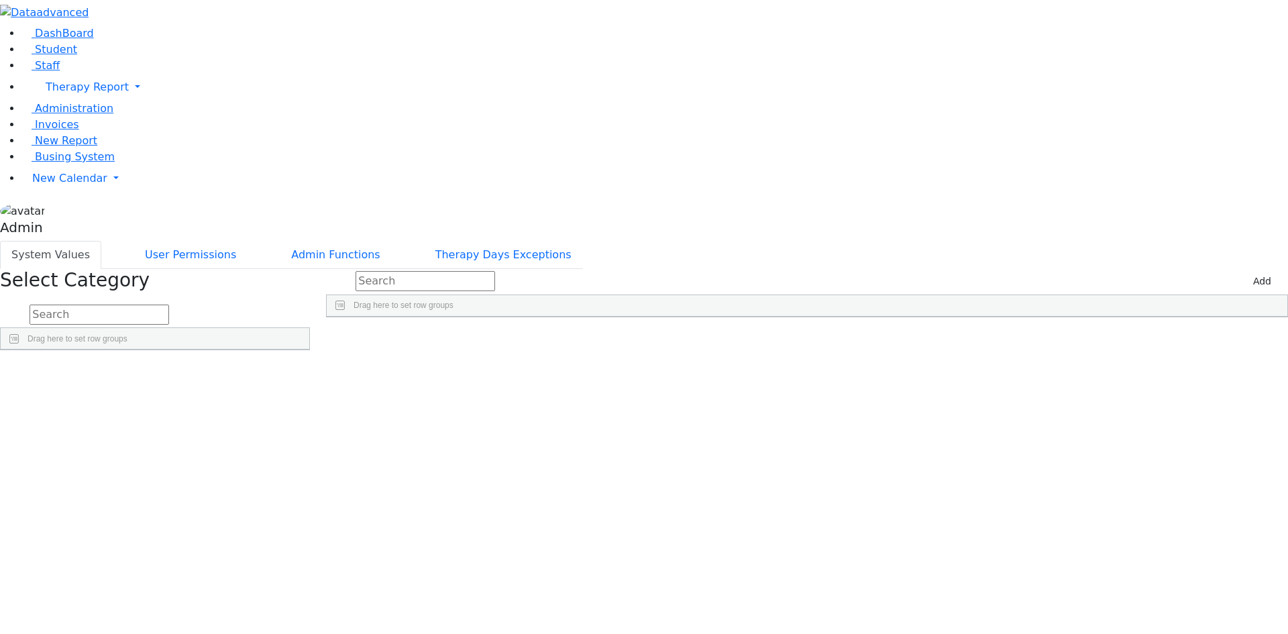
click at [169, 304] on input "text" at bounding box center [99, 314] width 139 height 20
type input "lab"
click at [300, 394] on link "Detail" at bounding box center [282, 404] width 36 height 21
click at [604, 339] on div "14" at bounding box center [466, 348] width 278 height 19
click at [755, 339] on div "11" at bounding box center [743, 348] width 278 height 19
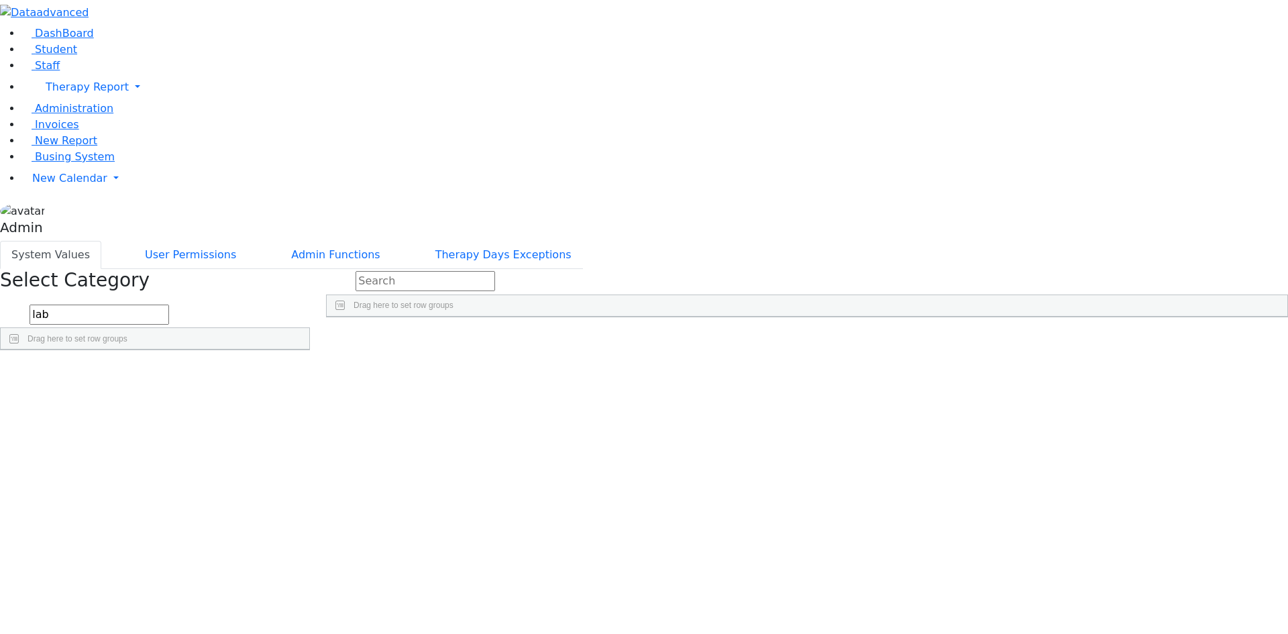
click at [870, 339] on div "14 11 106" at bounding box center [807, 348] width 960 height 19
click at [1022, 339] on div "106" at bounding box center [1022, 348] width 278 height 19
click at [1025, 339] on div "14 11 106" at bounding box center [807, 348] width 960 height 19
click at [1001, 339] on div "14 11 106" at bounding box center [807, 348] width 960 height 19
click at [795, 339] on div "14 11 106" at bounding box center [807, 348] width 960 height 19
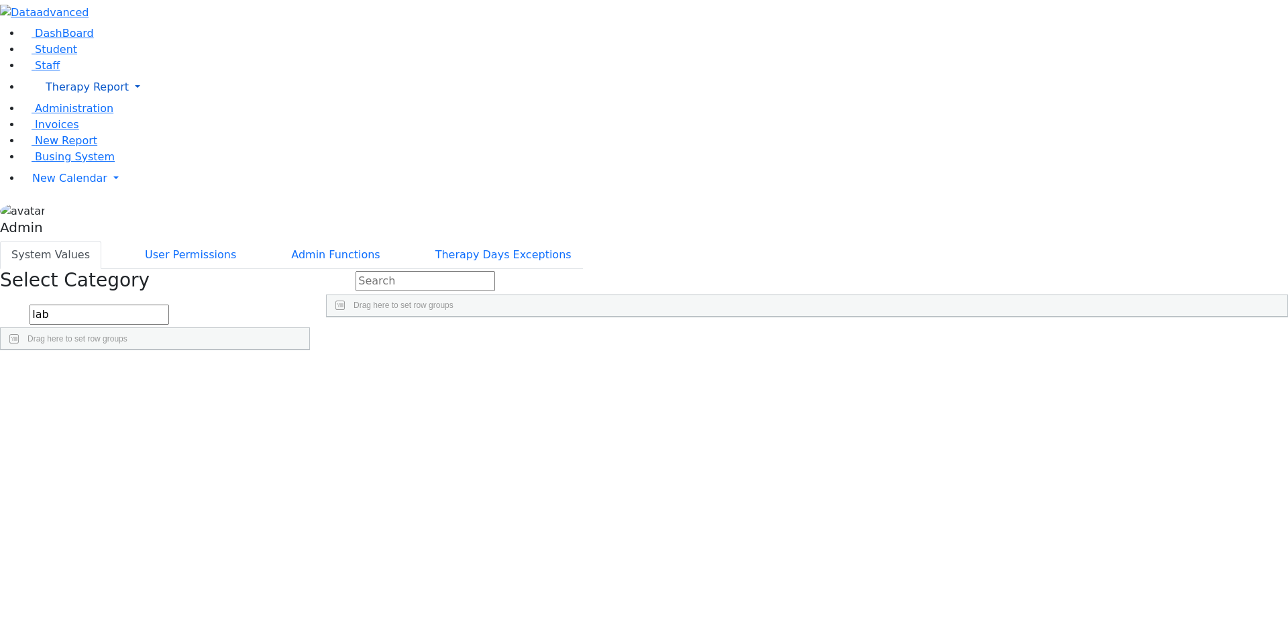
click at [65, 93] on span "Therapy Report" at bounding box center [87, 86] width 83 height 13
click at [57, 121] on span "Student Old" at bounding box center [74, 115] width 64 height 13
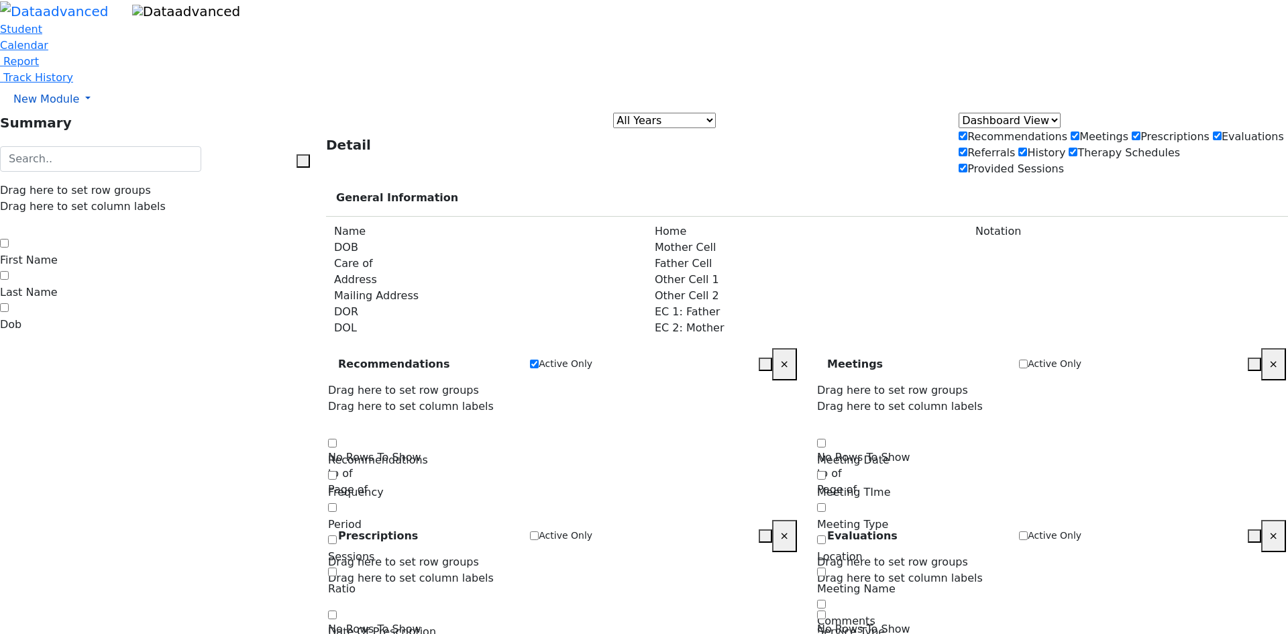
click at [58, 105] on span "New Module" at bounding box center [46, 99] width 66 height 13
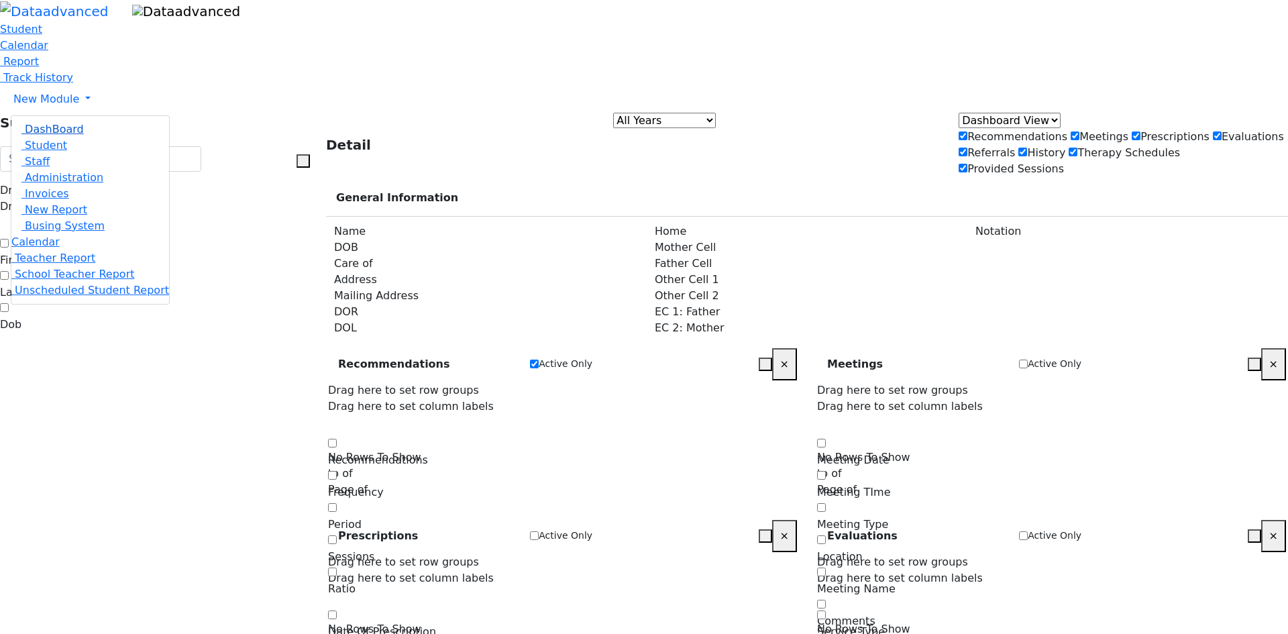
click at [63, 135] on span "DashBoard" at bounding box center [54, 129] width 59 height 13
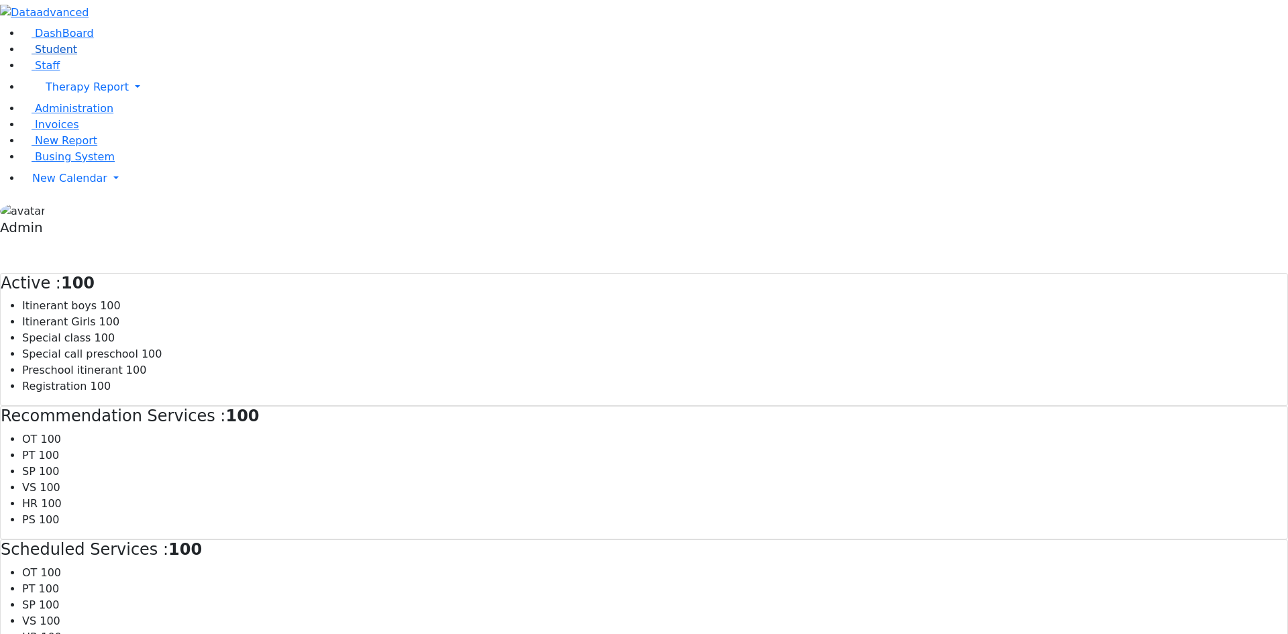
click at [60, 56] on span "Student" at bounding box center [56, 49] width 42 height 13
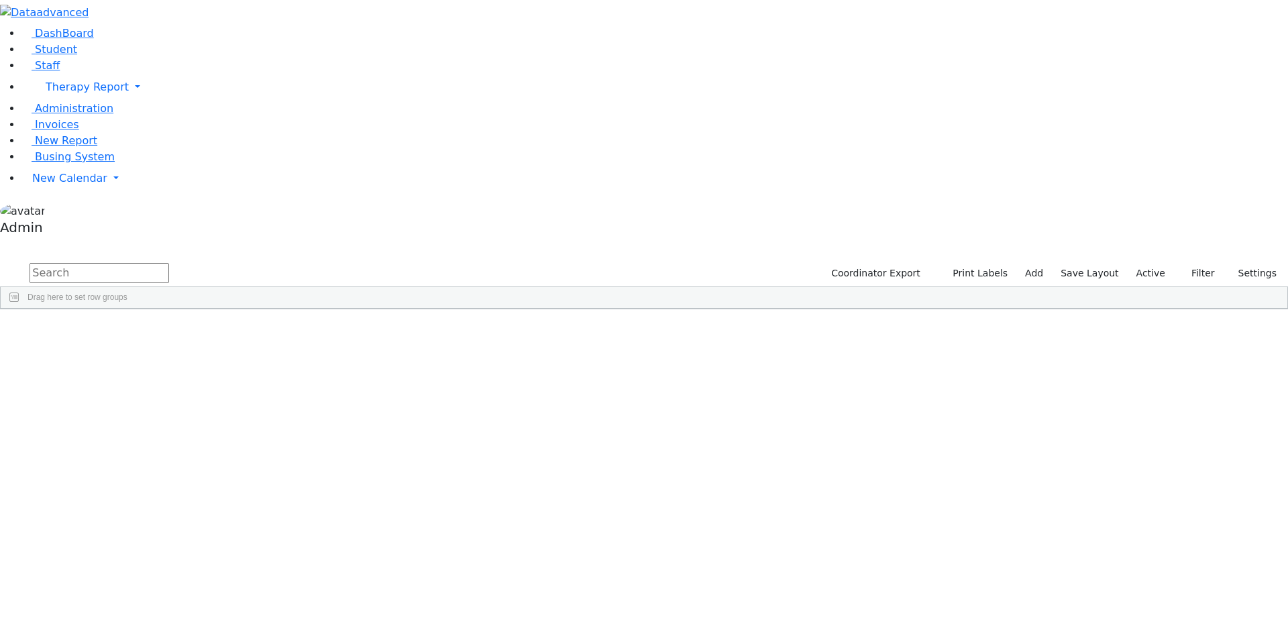
scroll to position [1, 0]
drag, startPoint x: 428, startPoint y: 171, endPoint x: 777, endPoint y: 164, distance: 349.5
drag, startPoint x: 732, startPoint y: 168, endPoint x: 398, endPoint y: 172, distance: 334.0
